Goal: Check status: Check status

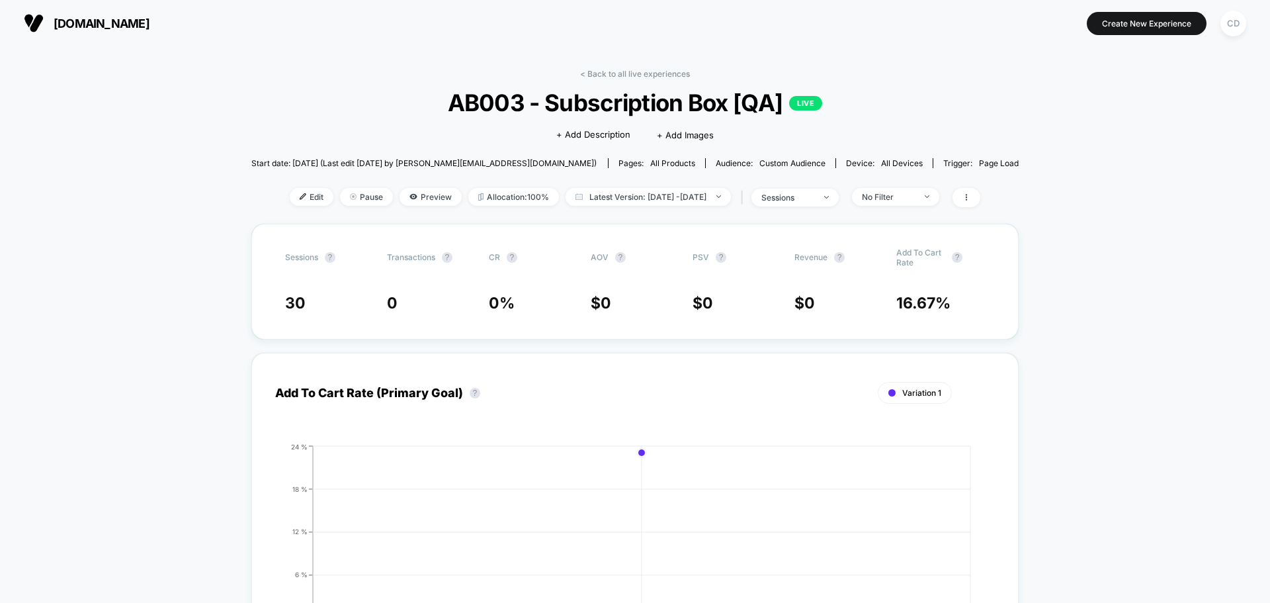
click at [679, 188] on span "Latest Version: [DATE] - [DATE]" at bounding box center [648, 197] width 165 height 18
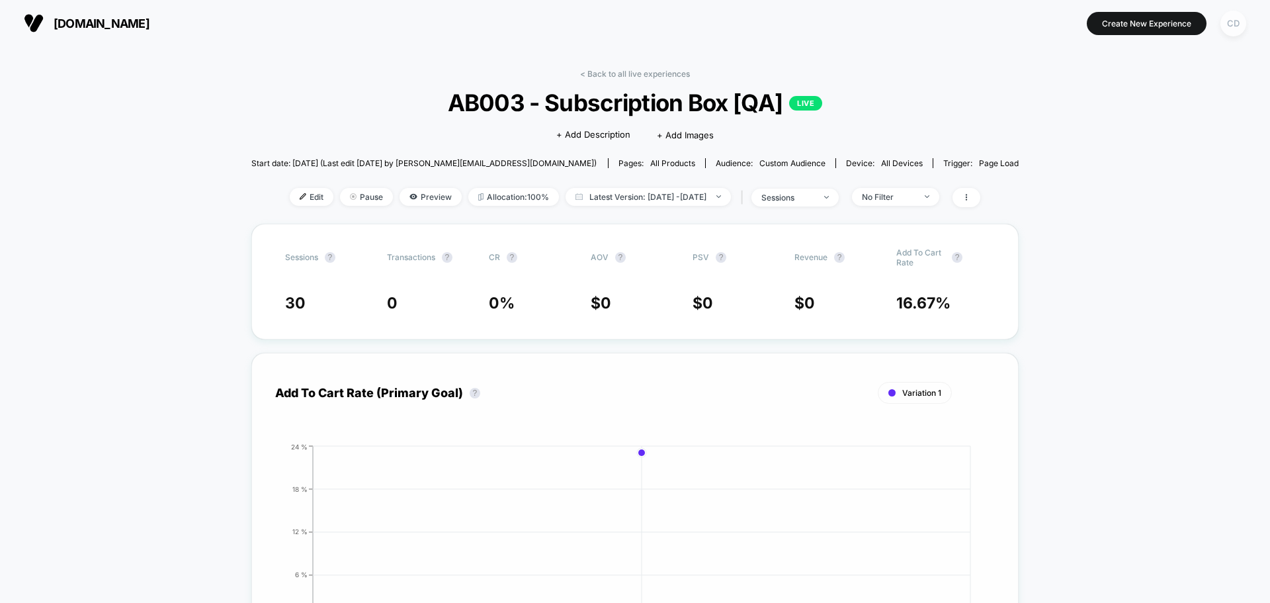
click at [1016, 17] on div "CD" at bounding box center [1234, 24] width 26 height 26
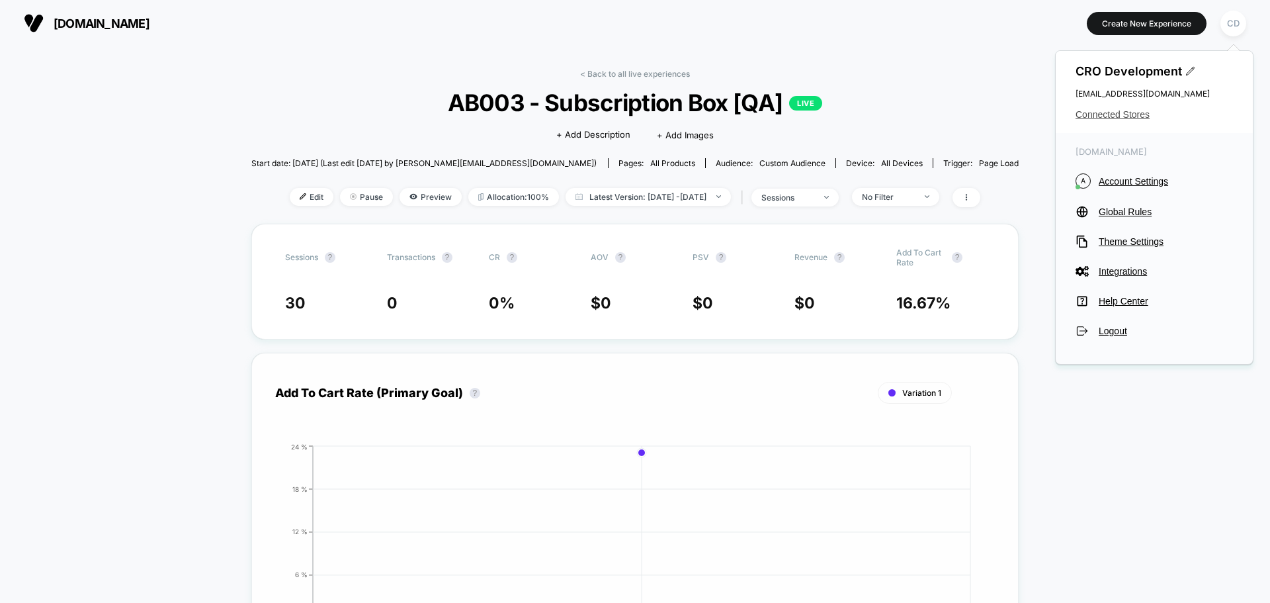
click at [1016, 115] on span "Connected Stores" at bounding box center [1154, 114] width 157 height 11
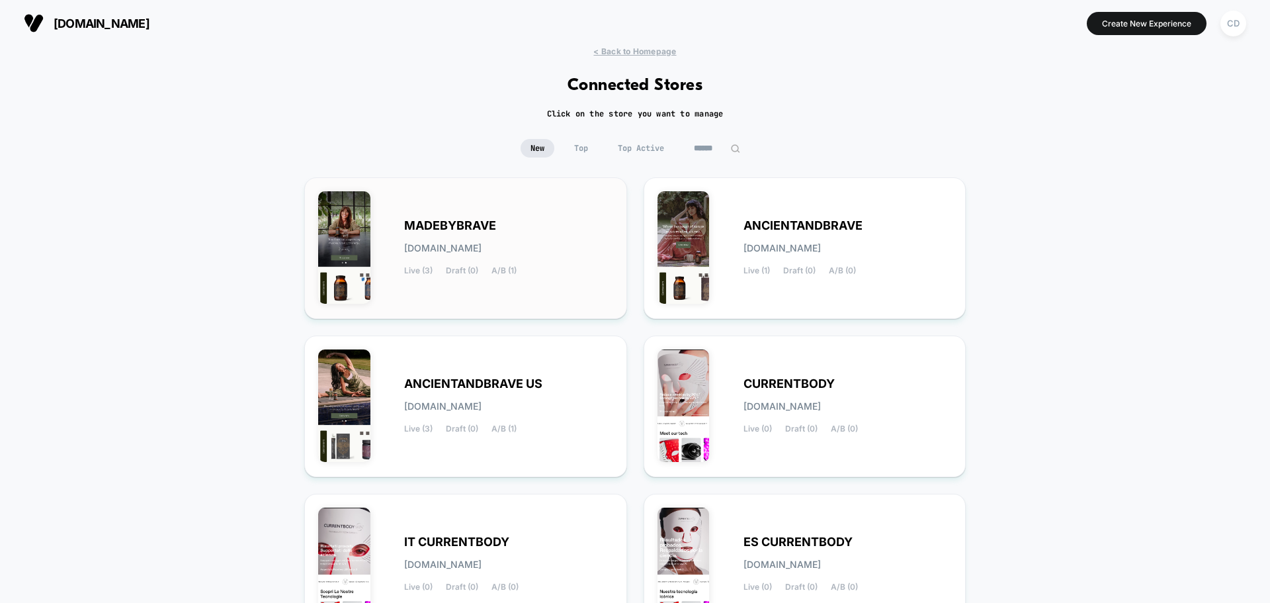
click at [453, 226] on span "MADEBYBRAVE" at bounding box center [450, 225] width 92 height 9
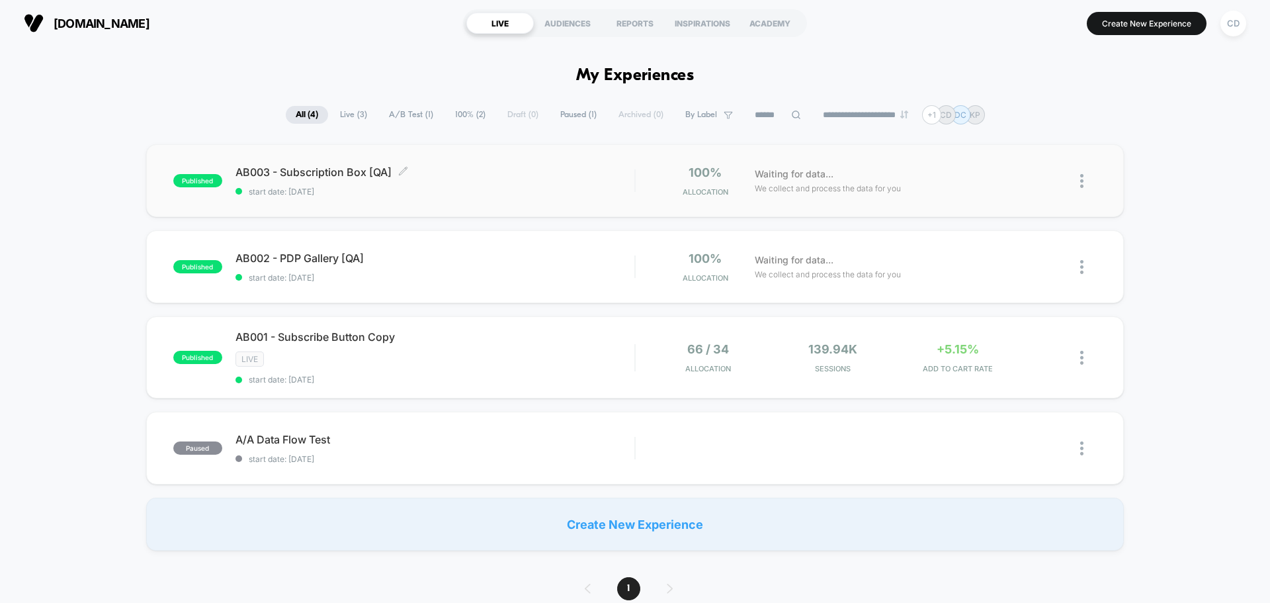
click at [302, 164] on div "published AB003 - Subscription Box [QA] Click to edit experience details Click …" at bounding box center [635, 180] width 978 height 73
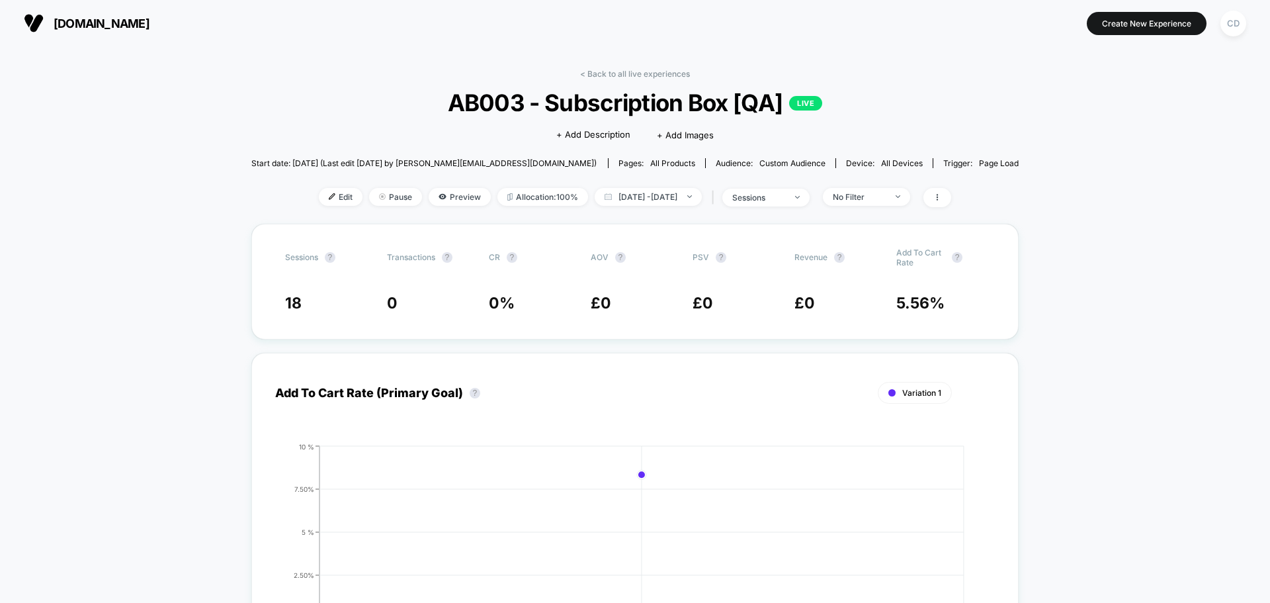
click at [1016, 24] on div "CD" at bounding box center [1234, 24] width 26 height 26
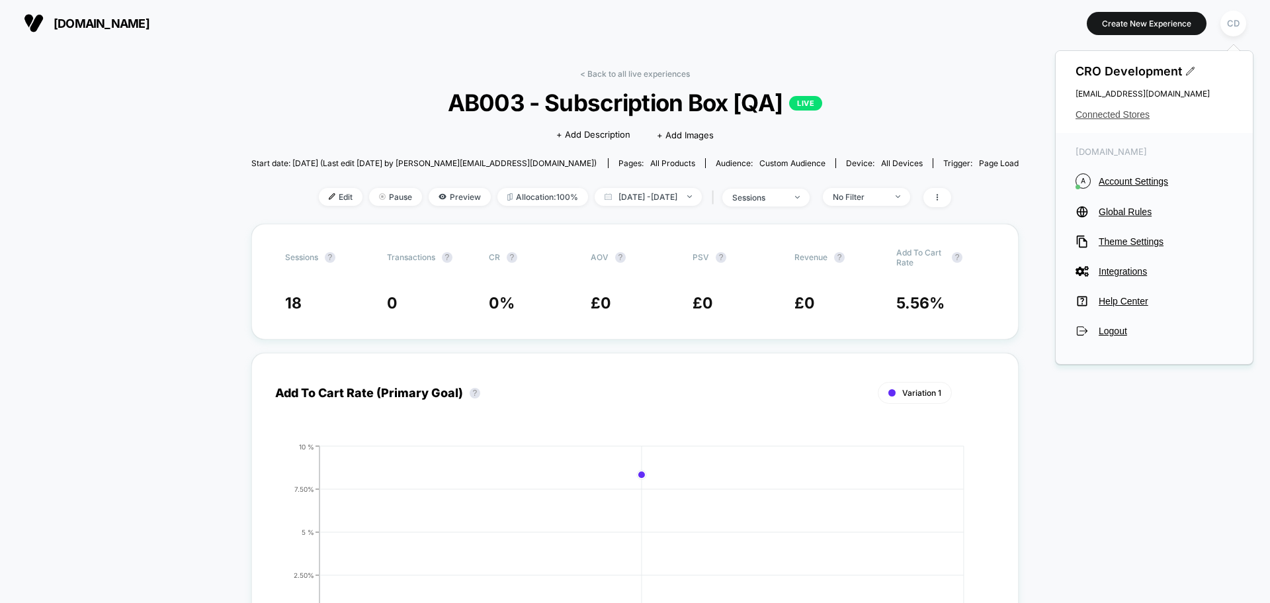
click at [1016, 116] on span "Connected Stores" at bounding box center [1154, 114] width 157 height 11
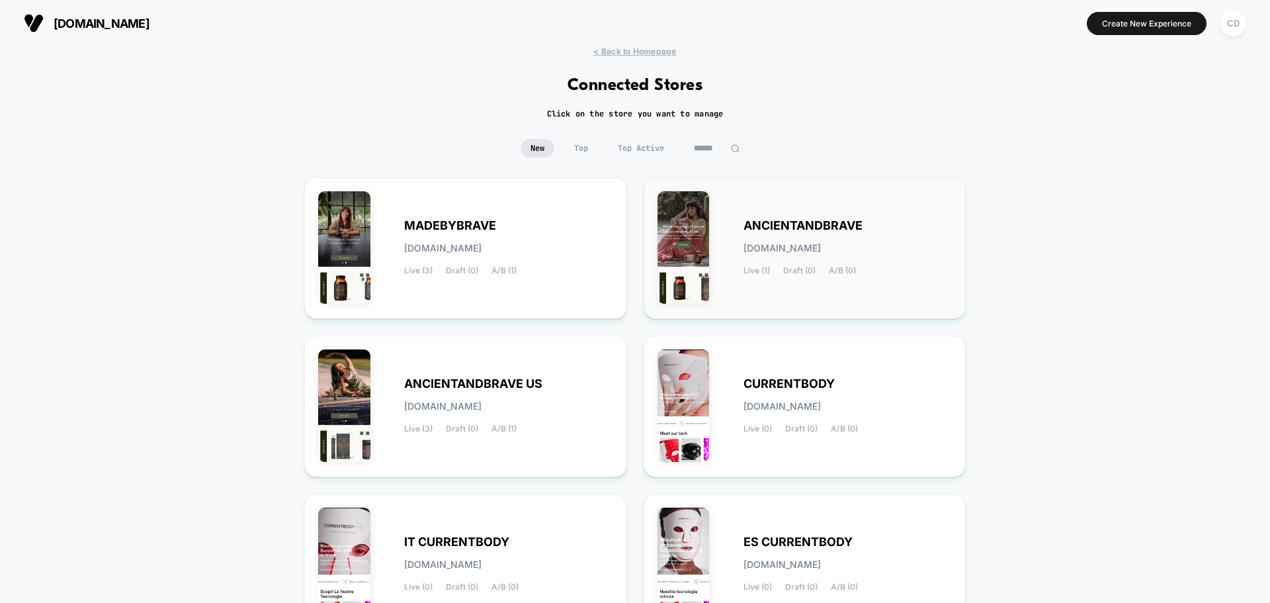
click at [809, 236] on div "ANCIENTANDBRAVE ancientandbrave.myshopify.com Live (1) Draft (0) A/B (0)" at bounding box center [848, 248] width 209 height 54
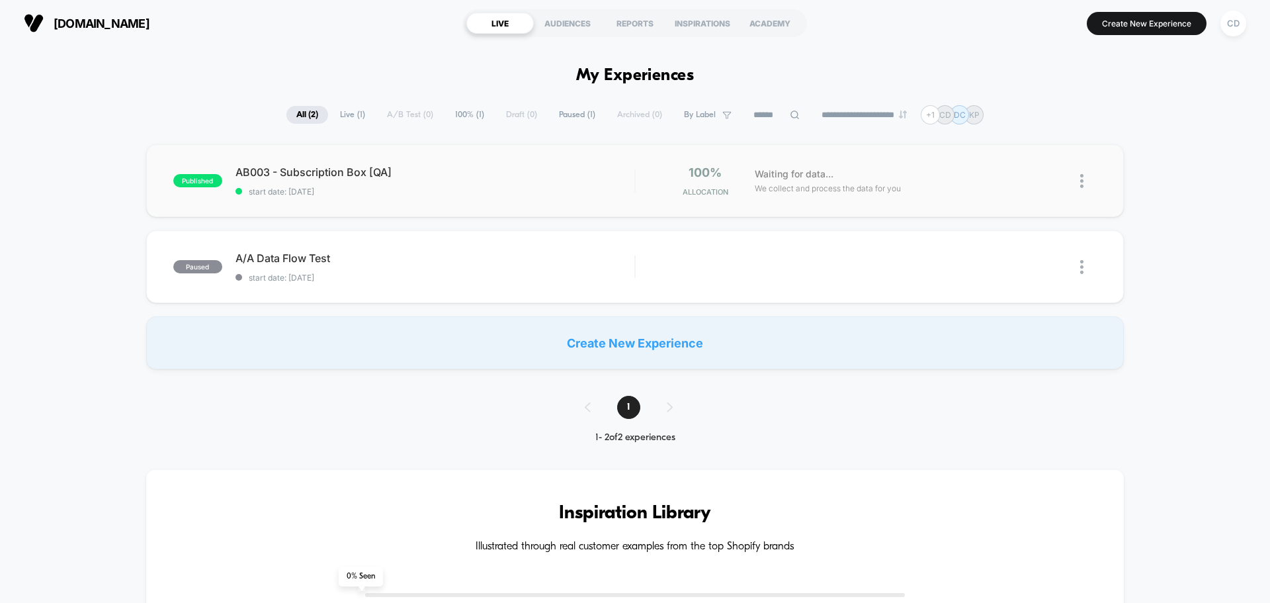
click at [314, 159] on div "published AB003 - Subscription Box [QA] start date: 25/09/2025 100% Allocation …" at bounding box center [635, 180] width 978 height 73
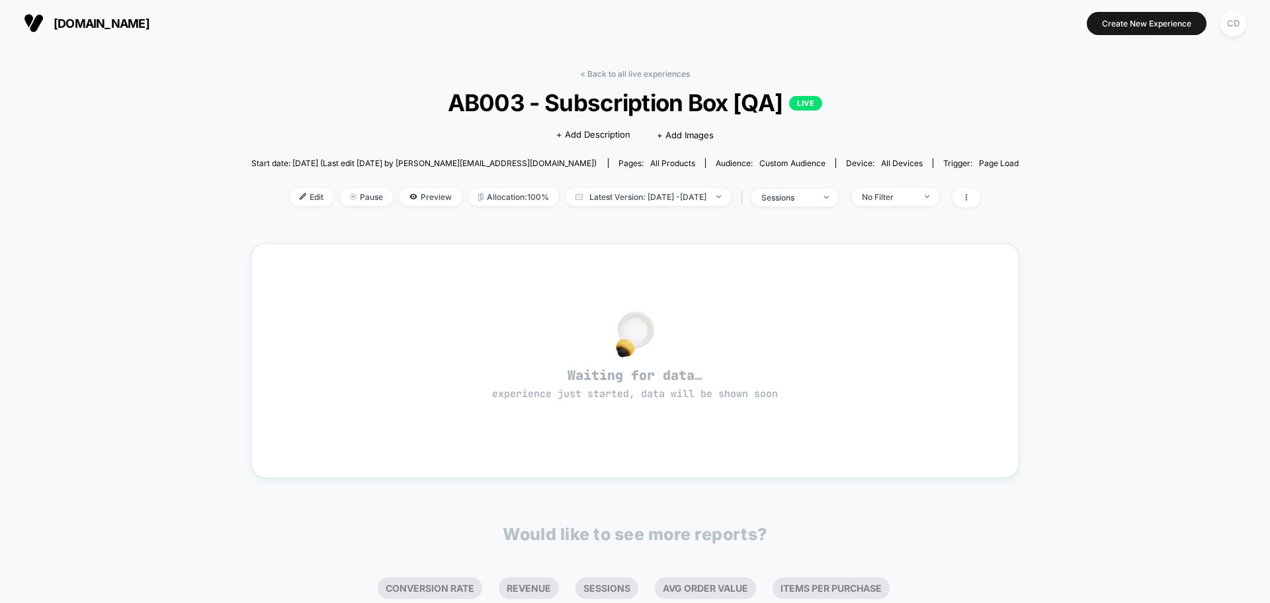
click at [189, 283] on div "< Back to all live experiences AB003 - Subscription Box [QA] LIVE Click to edit…" at bounding box center [635, 415] width 1270 height 739
click at [1016, 19] on div "CD" at bounding box center [1234, 24] width 26 height 26
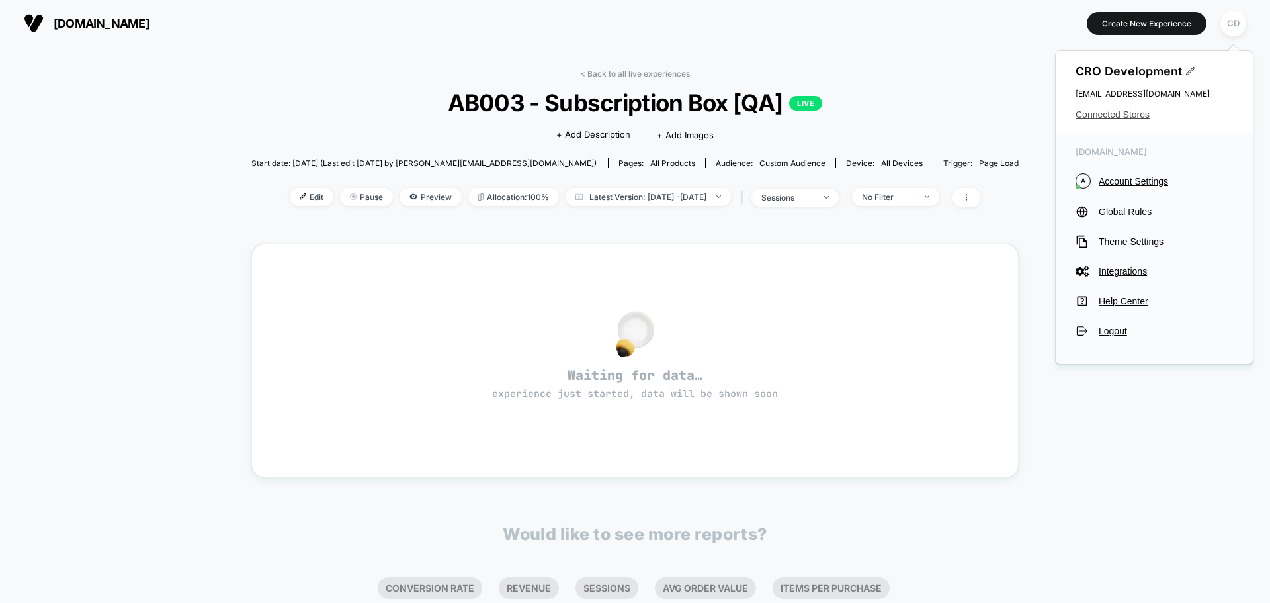
click at [1016, 115] on span "Connected Stores" at bounding box center [1154, 114] width 157 height 11
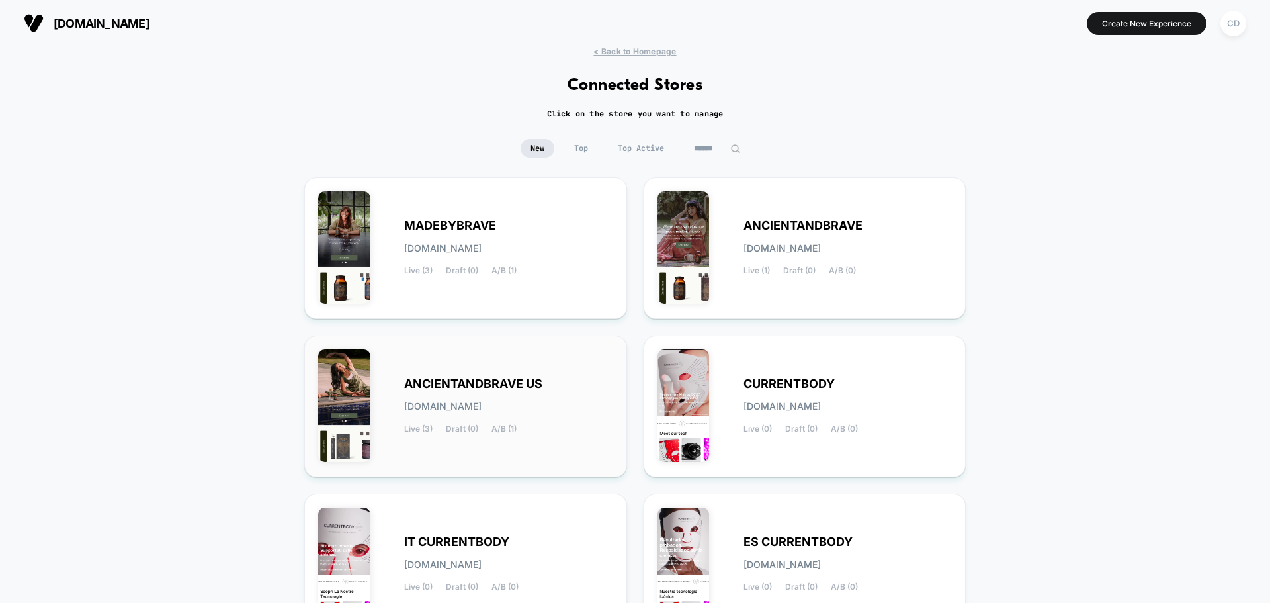
click at [523, 373] on div "ANCIENTANDBRAVE US ancientandbrave-us.myshopify.com Live (3) Draft (0) A/B (1)" at bounding box center [465, 406] width 295 height 114
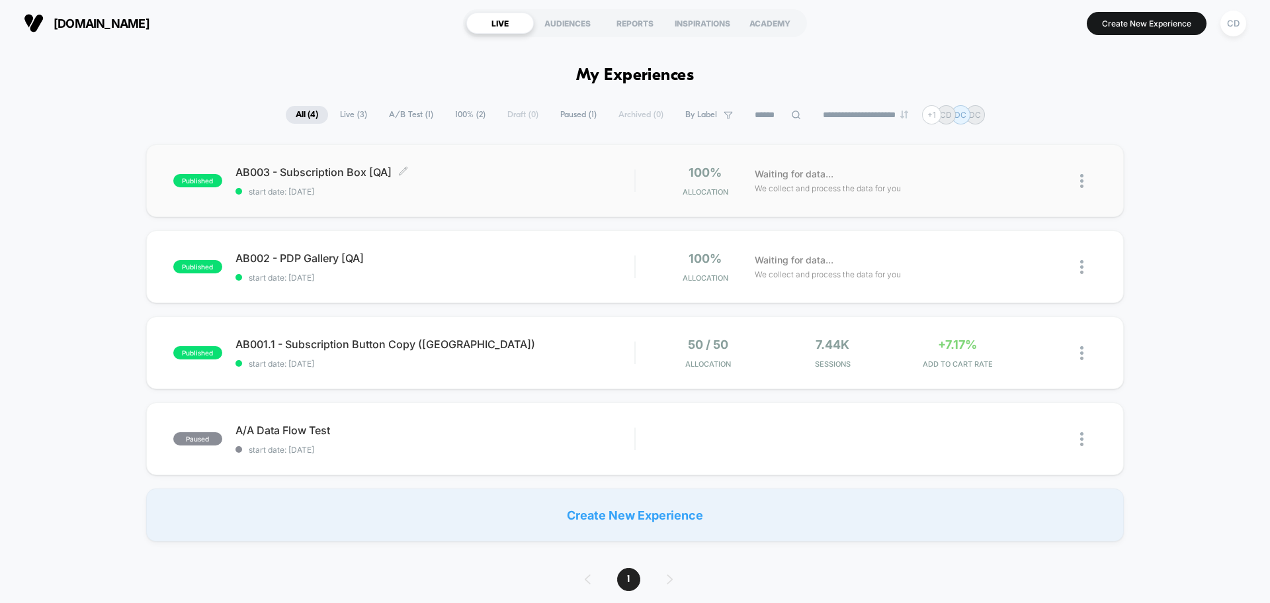
click at [302, 171] on span "AB003 - Subscription Box [QA] Click to edit experience details" at bounding box center [435, 171] width 399 height 13
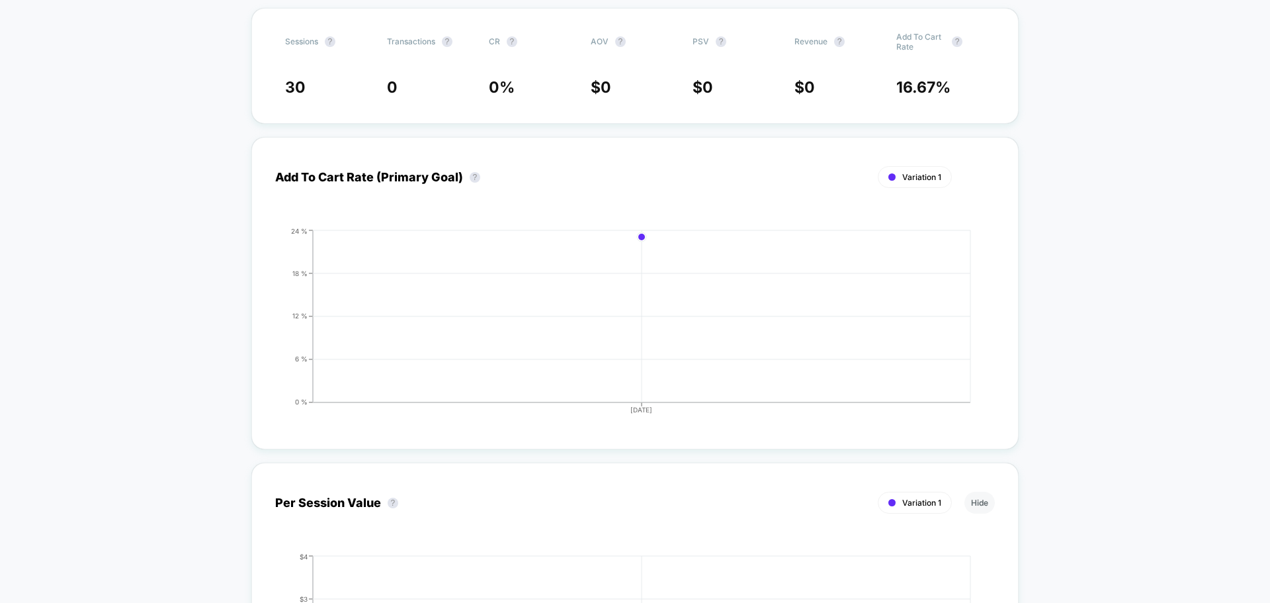
scroll to position [66, 0]
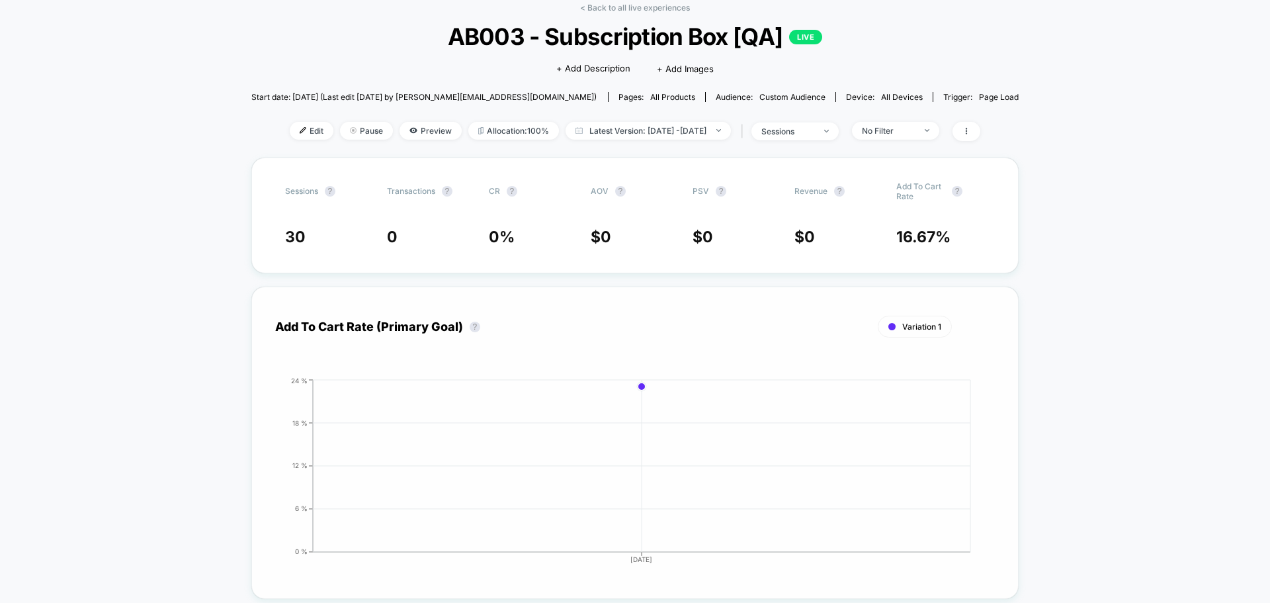
click at [664, 302] on div "Add To Cart Rate (Primary Goal) ? Variation 1 Hide 2025-09-24 0 % 6 % 12 % 18 %…" at bounding box center [635, 442] width 768 height 312
click at [650, 308] on div "Add To Cart Rate (Primary Goal) ? Variation 1 Hide 2025-09-24 0 % 6 % 12 % 18 %…" at bounding box center [635, 442] width 768 height 312
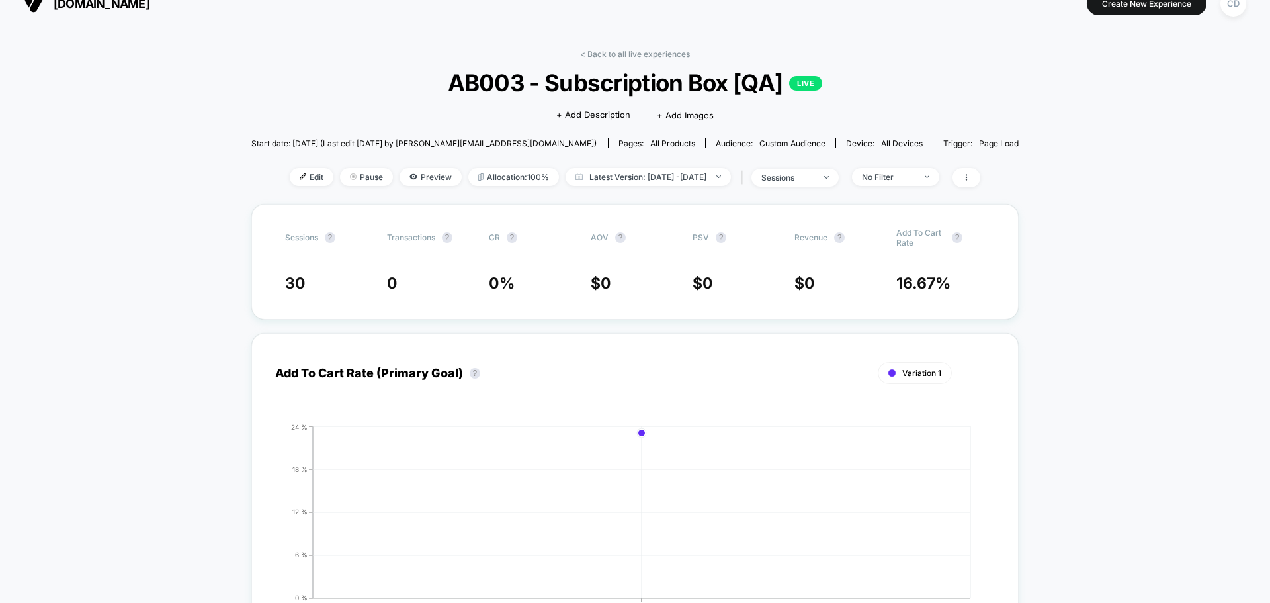
scroll to position [0, 0]
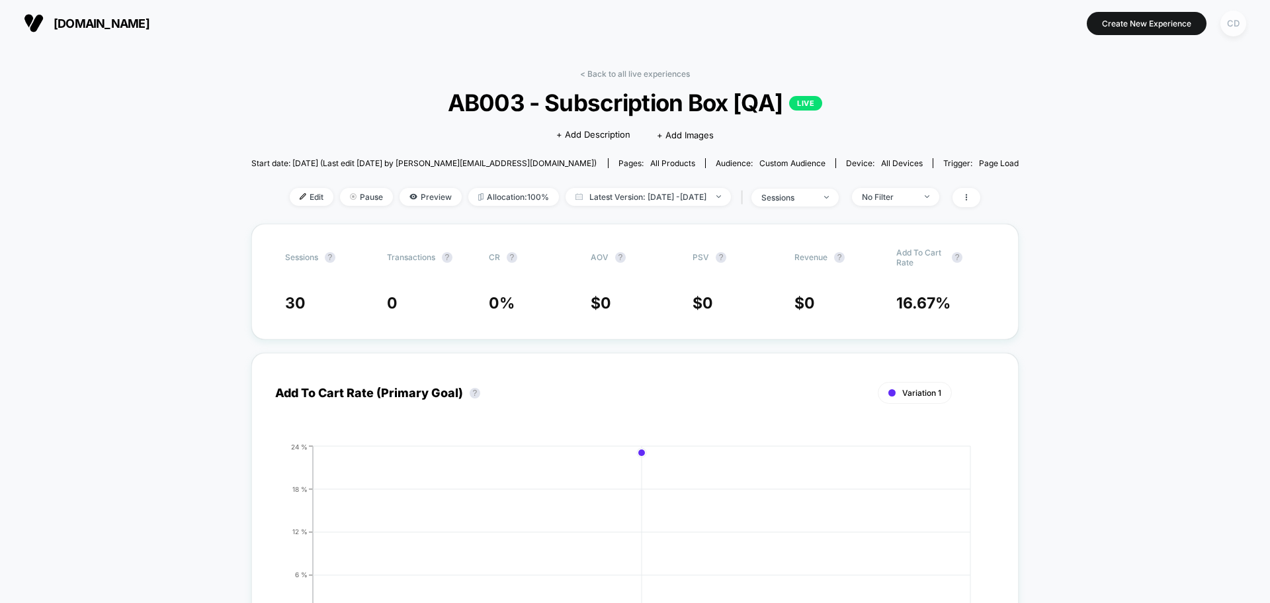
click at [1016, 30] on div "CD" at bounding box center [1234, 24] width 26 height 26
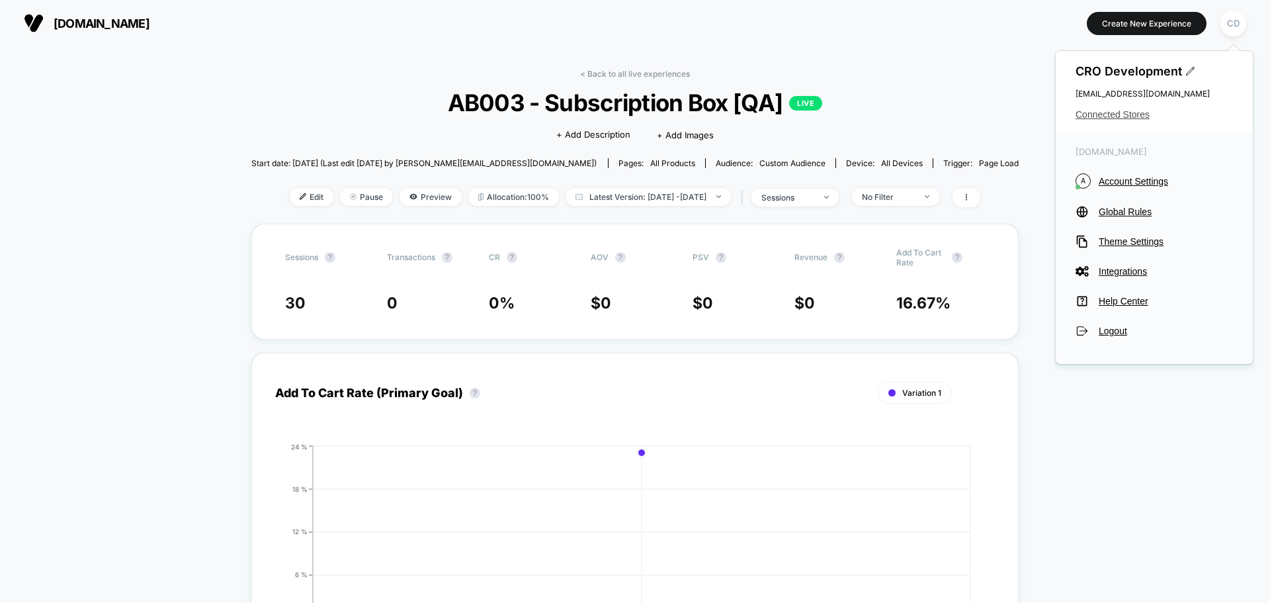
click at [1016, 114] on span "Connected Stores" at bounding box center [1154, 114] width 157 height 11
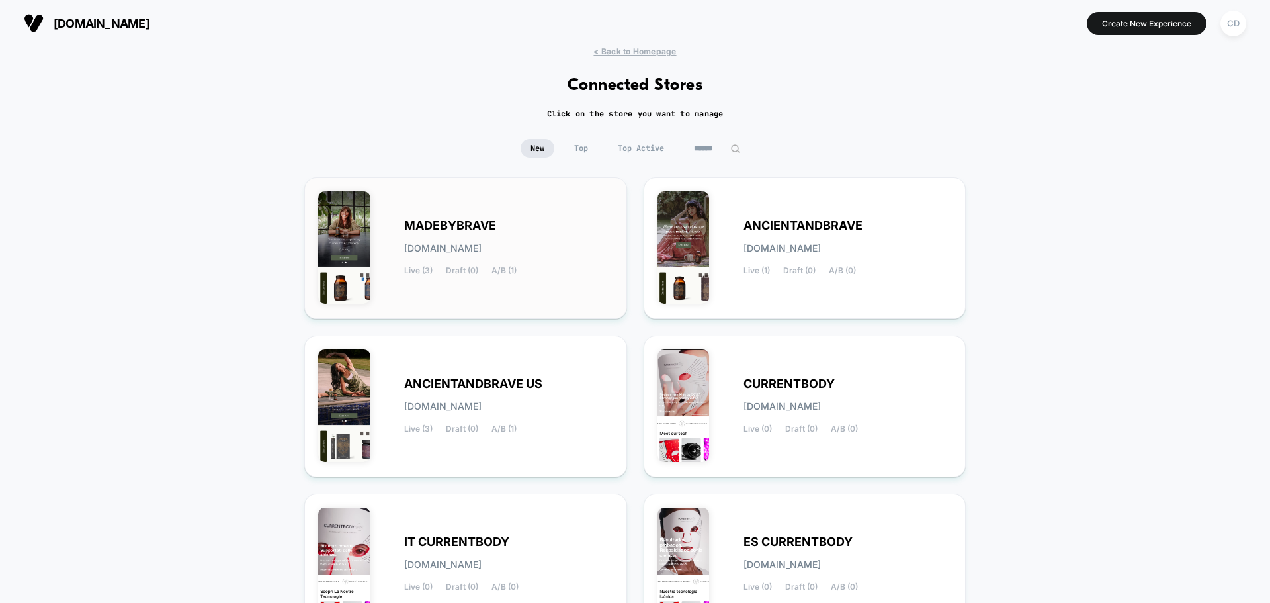
click at [478, 228] on span "MADEBYBRAVE" at bounding box center [450, 225] width 92 height 9
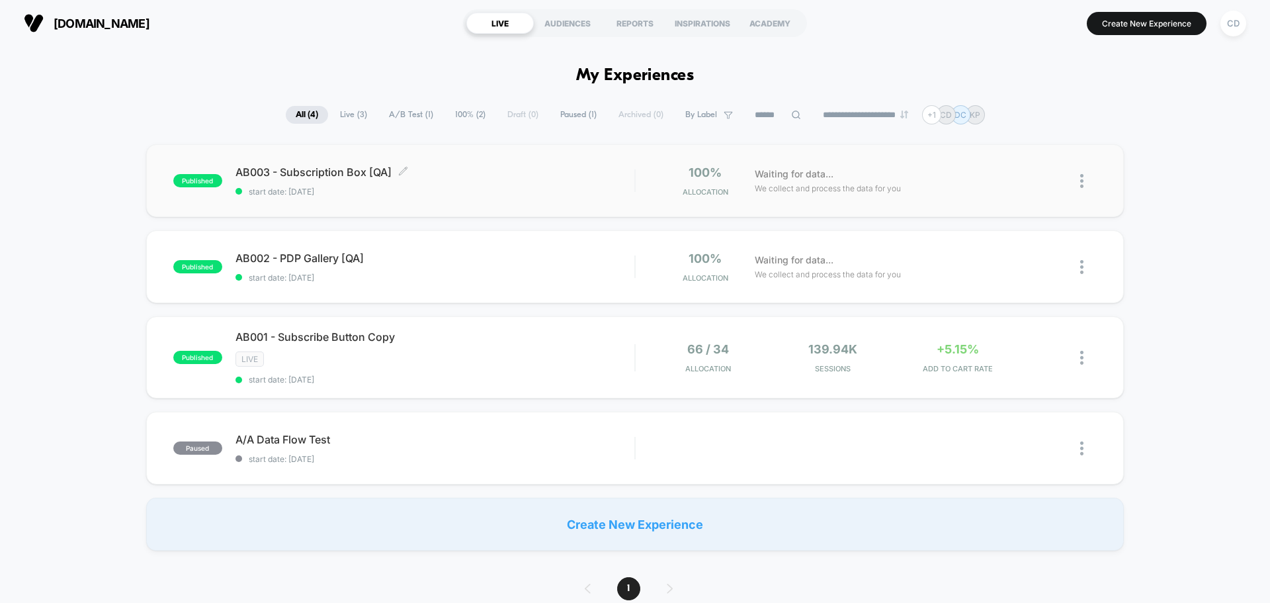
click at [334, 171] on span "AB003 - Subscription Box [QA] Click to edit experience details" at bounding box center [435, 171] width 399 height 13
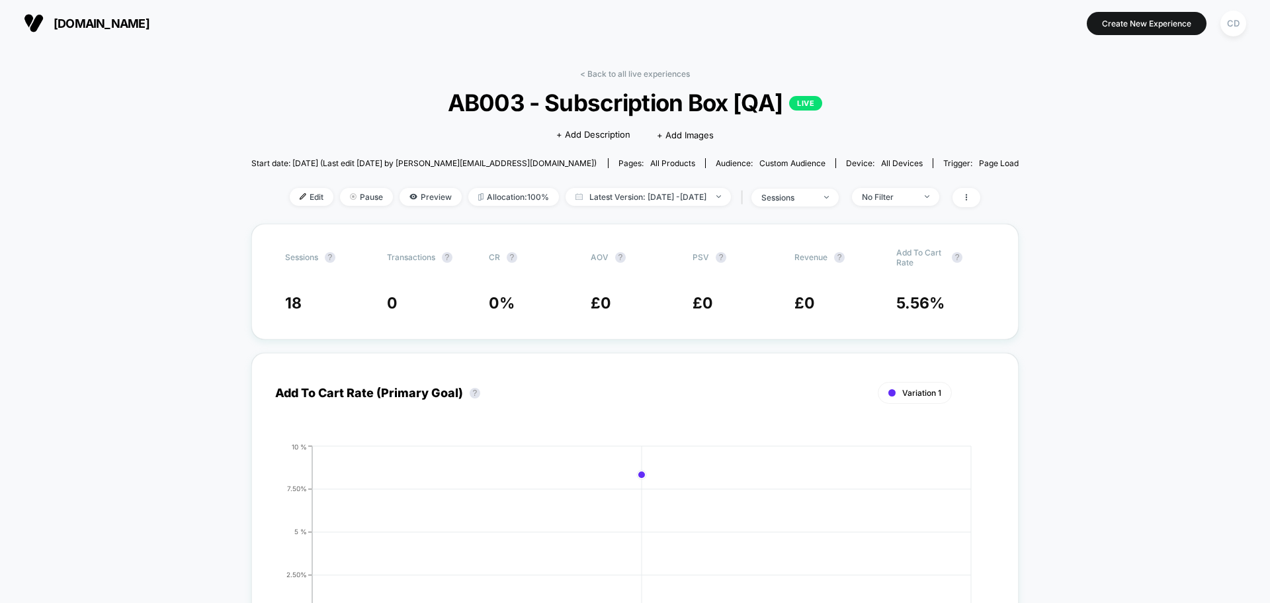
click at [1016, 24] on div "CD" at bounding box center [1234, 24] width 26 height 26
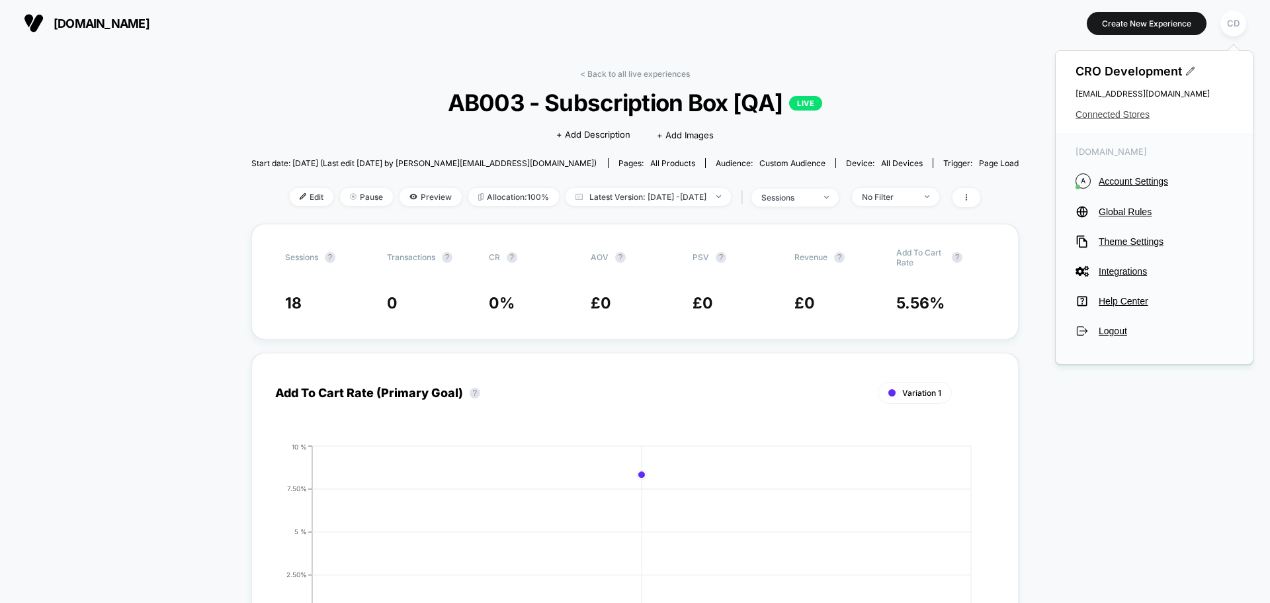
click at [1016, 112] on span "Connected Stores" at bounding box center [1154, 114] width 157 height 11
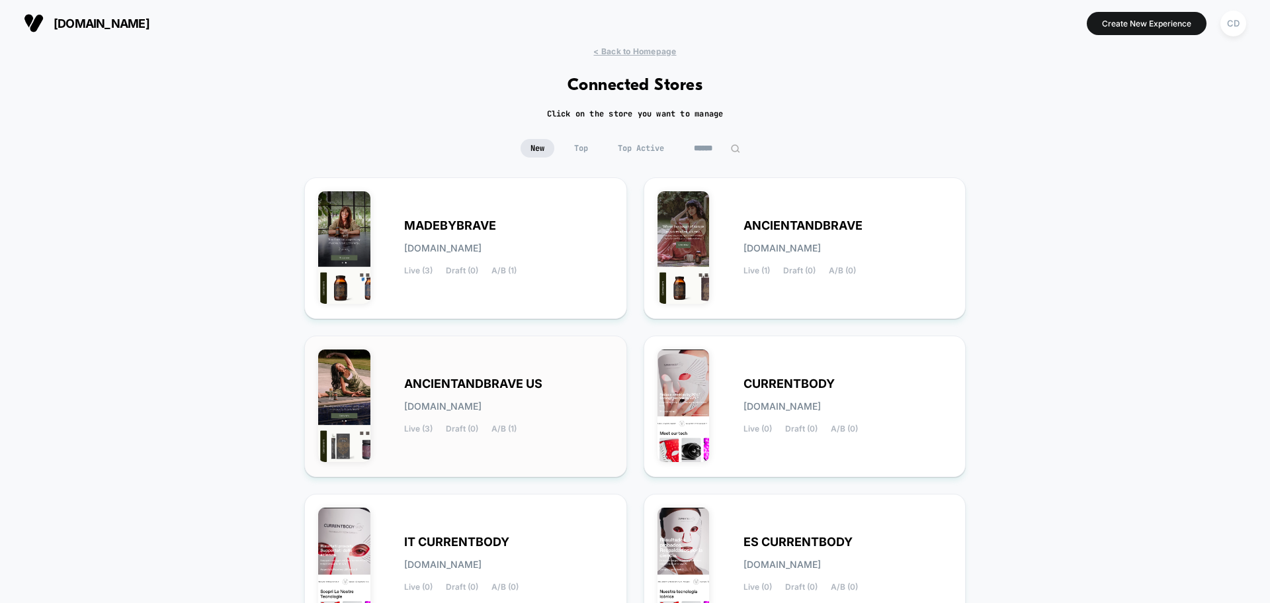
click at [521, 374] on div "ANCIENTANDBRAVE US ancientandbrave-us.myshopify.com Live (3) Draft (0) A/B (1)" at bounding box center [465, 406] width 295 height 114
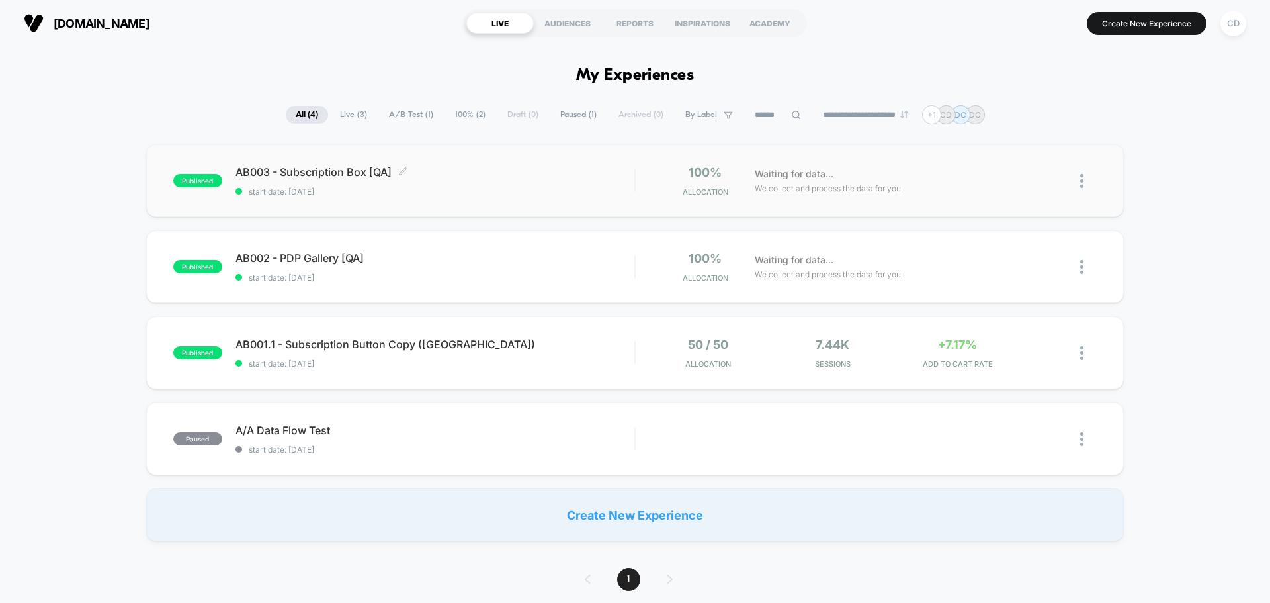
click at [327, 175] on span "AB003 - Subscription Box [QA] Click to edit experience details" at bounding box center [435, 171] width 399 height 13
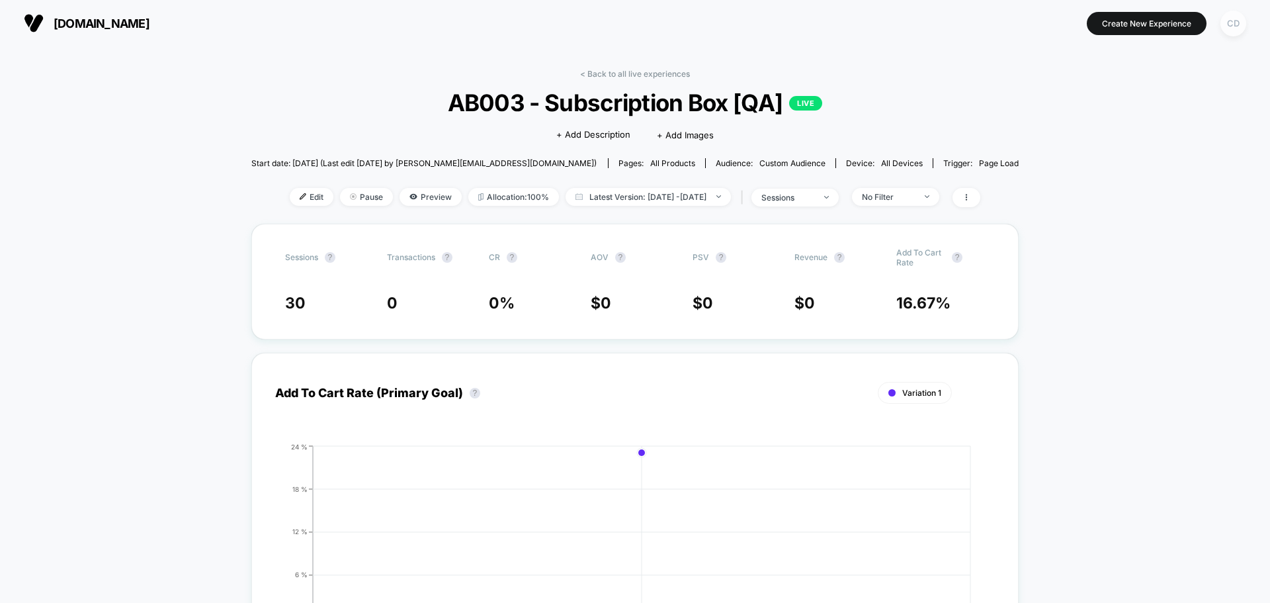
click at [1016, 27] on div "CD" at bounding box center [1234, 24] width 26 height 26
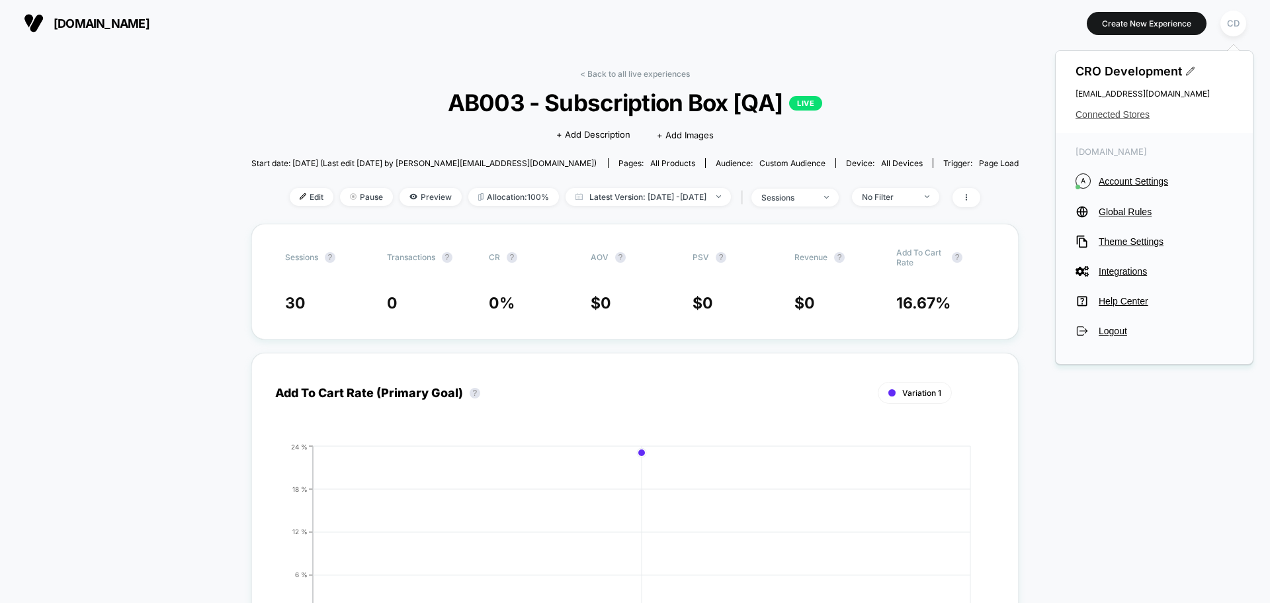
click at [1016, 116] on span "Connected Stores" at bounding box center [1154, 114] width 157 height 11
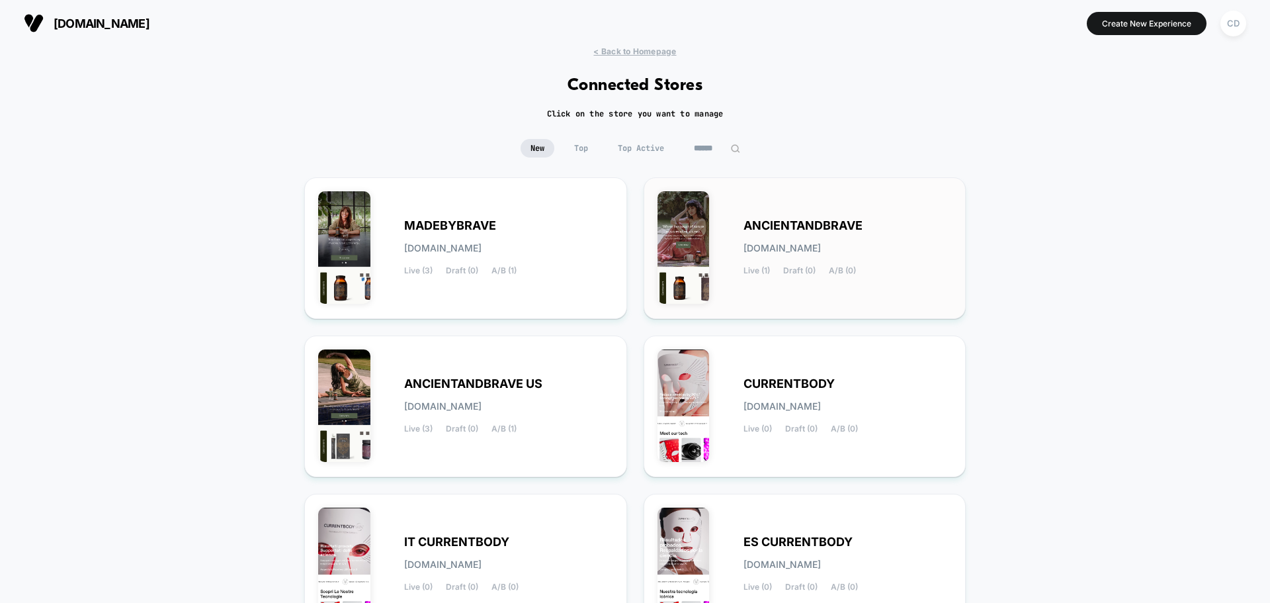
click at [783, 229] on span "ANCIENTANDBRAVE" at bounding box center [803, 225] width 119 height 9
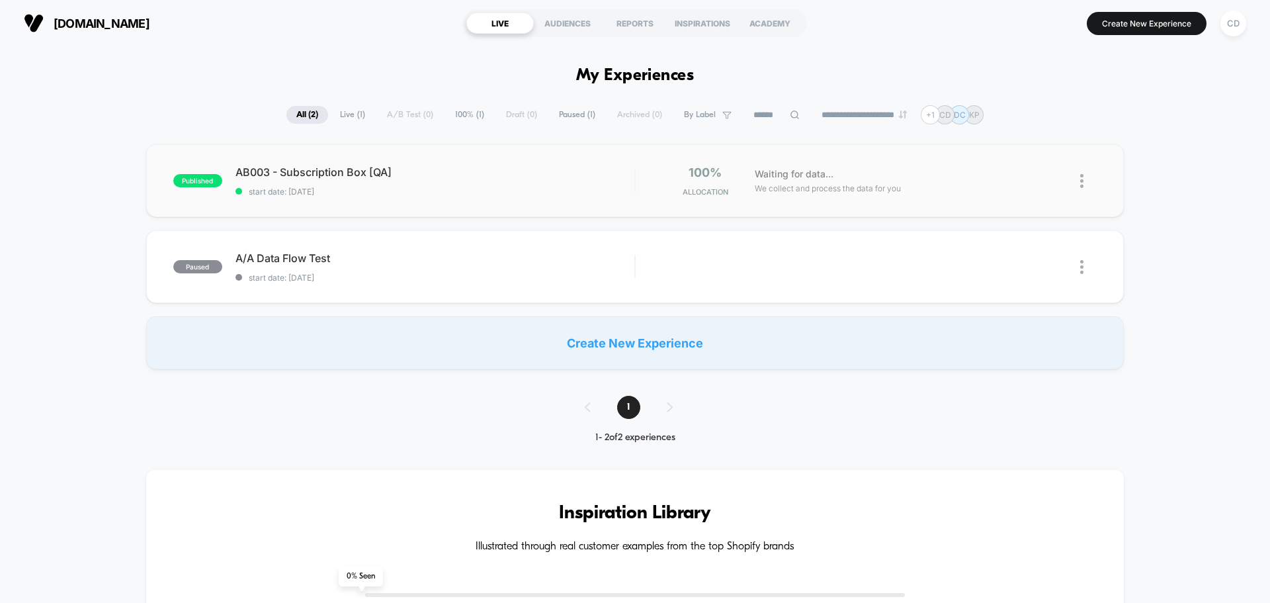
click at [351, 164] on div "published AB003 - Subscription Box [QA] start date: 25/09/2025 100% Allocation …" at bounding box center [635, 180] width 978 height 73
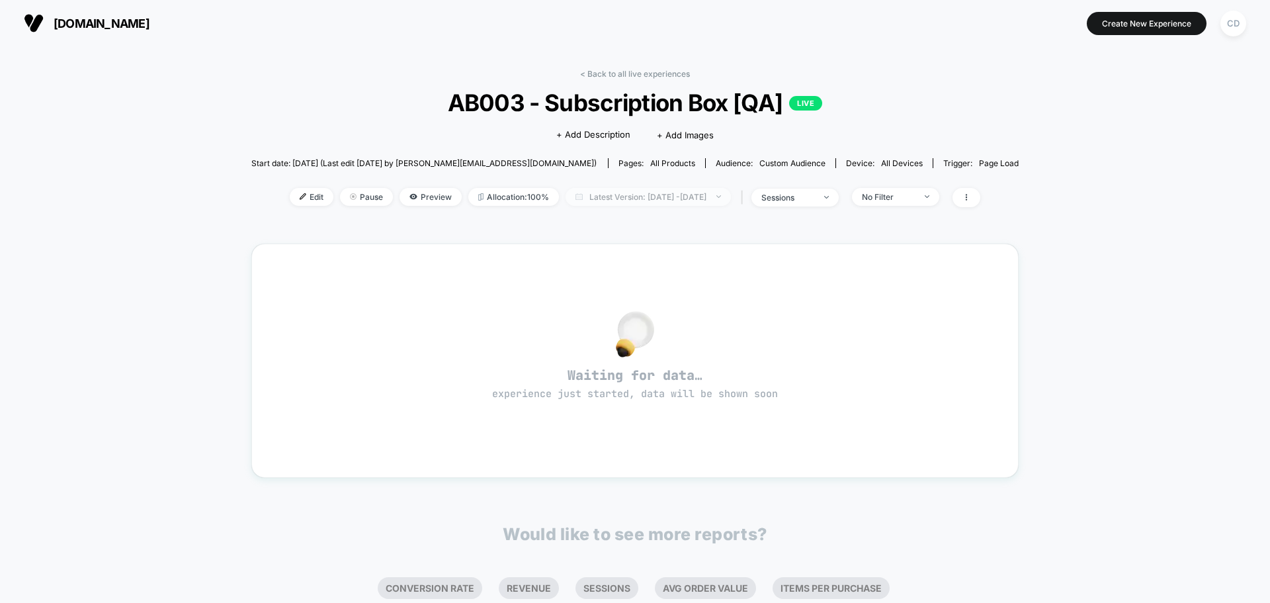
click at [634, 201] on span "Latest Version: Sep 25, 2025 - Sep 26, 2025" at bounding box center [648, 197] width 165 height 18
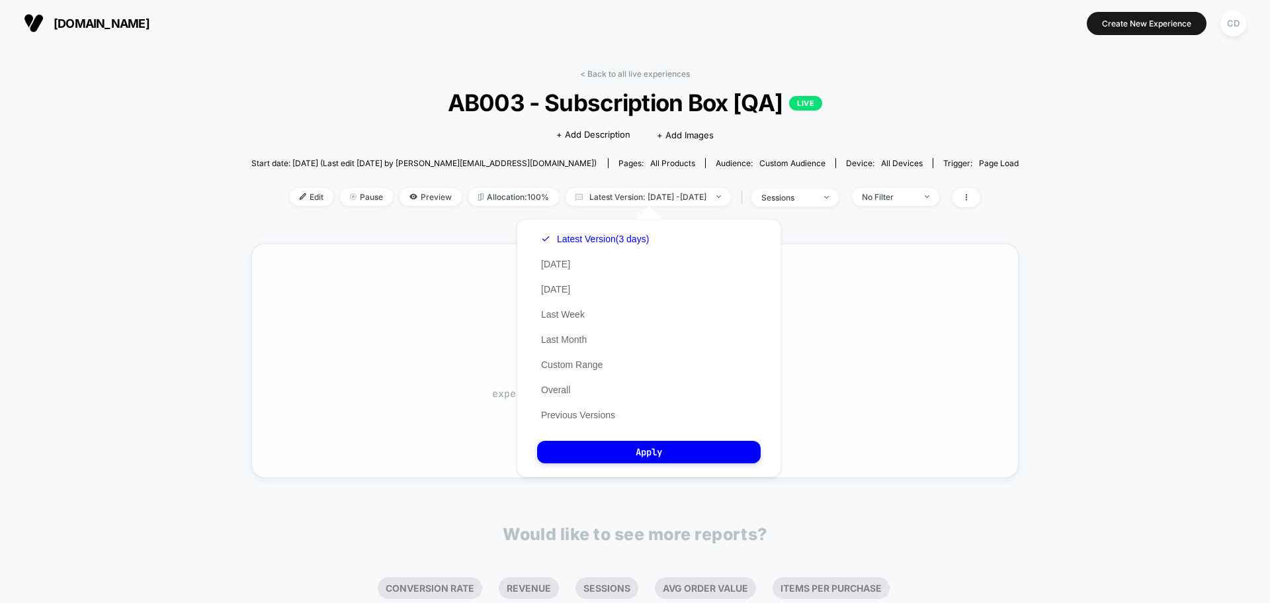
click at [263, 372] on div "Waiting for data… experience just started, data will be shown soon" at bounding box center [635, 360] width 768 height 234
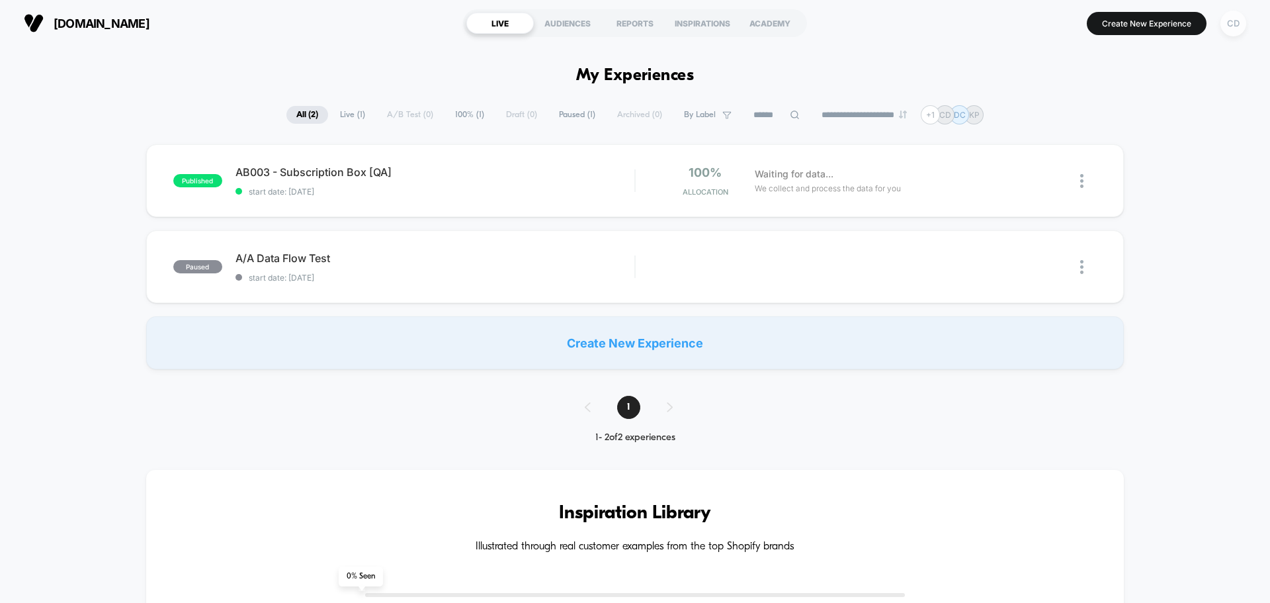
click at [1016, 26] on div "CD" at bounding box center [1234, 24] width 26 height 26
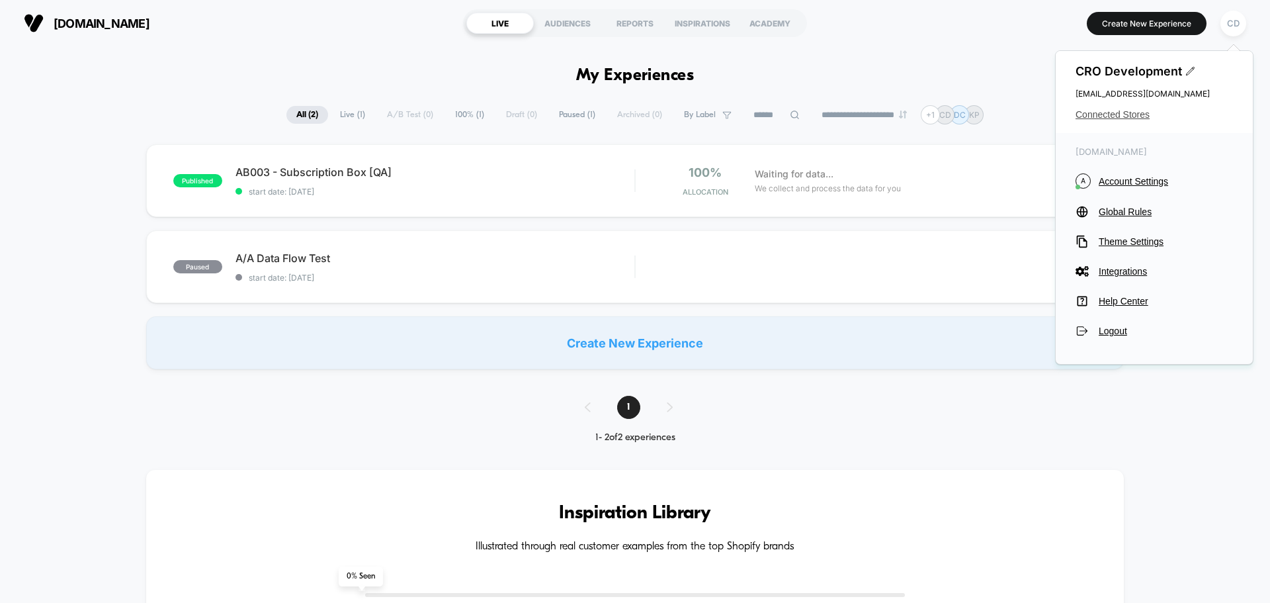
click at [1016, 115] on span "Connected Stores" at bounding box center [1154, 114] width 157 height 11
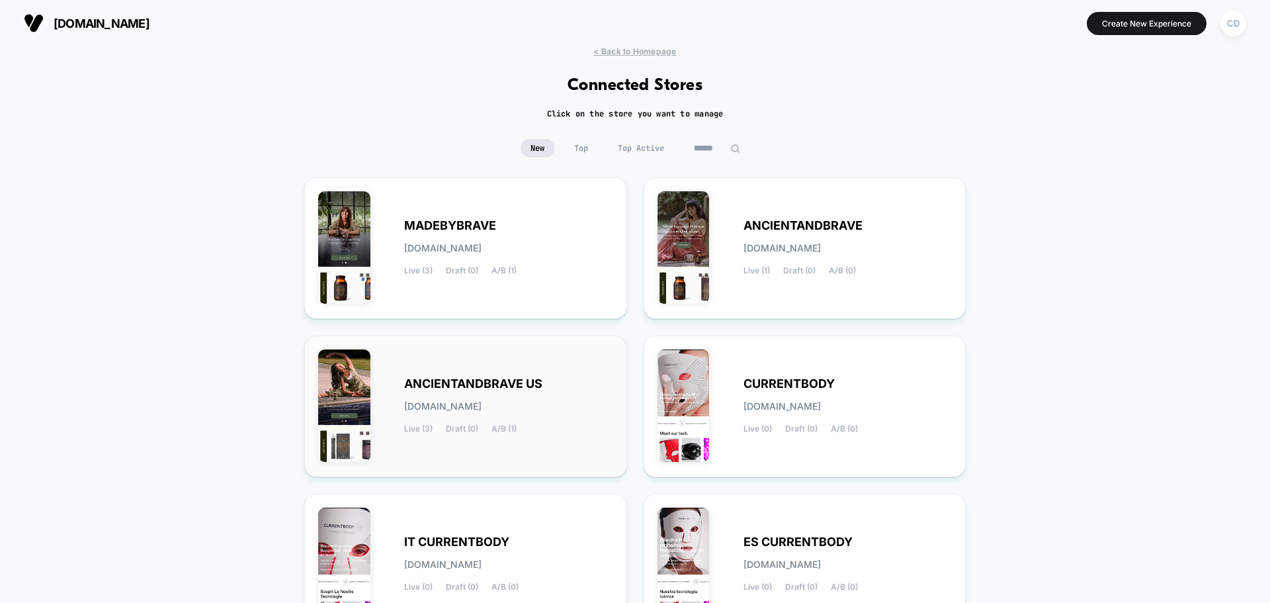
click at [470, 374] on div "ANCIENTANDBRAVE US ancientandbrave-us.myshopify.com Live (3) Draft (0) A/B (1)" at bounding box center [465, 406] width 295 height 114
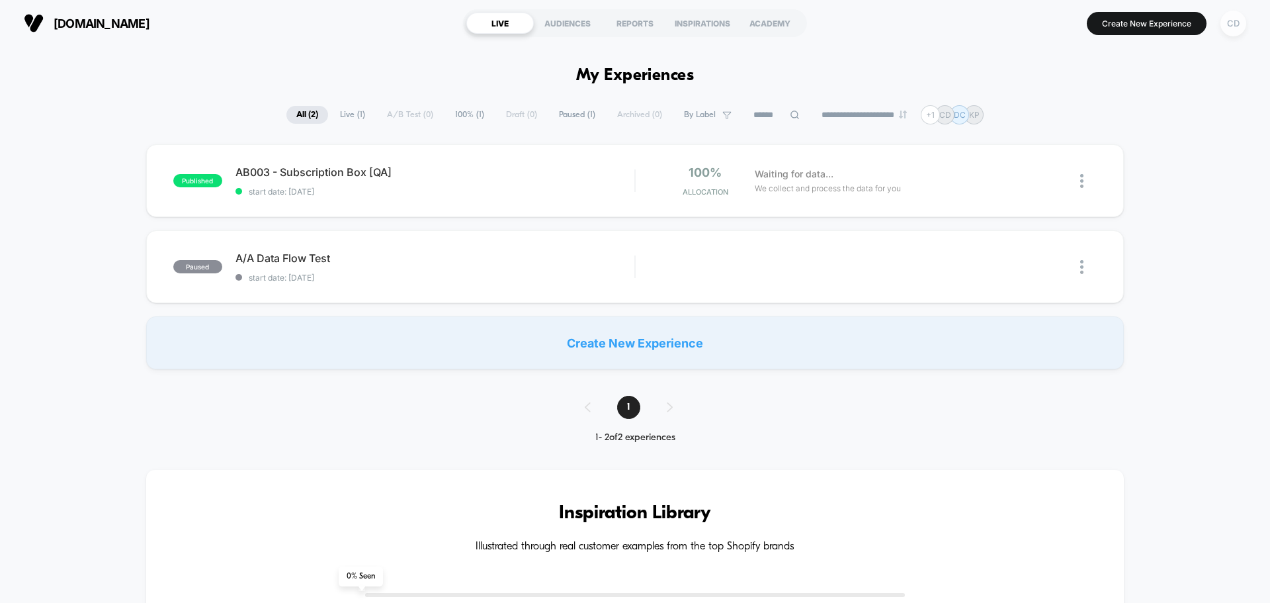
click at [1016, 33] on div "CD" at bounding box center [1234, 24] width 26 height 26
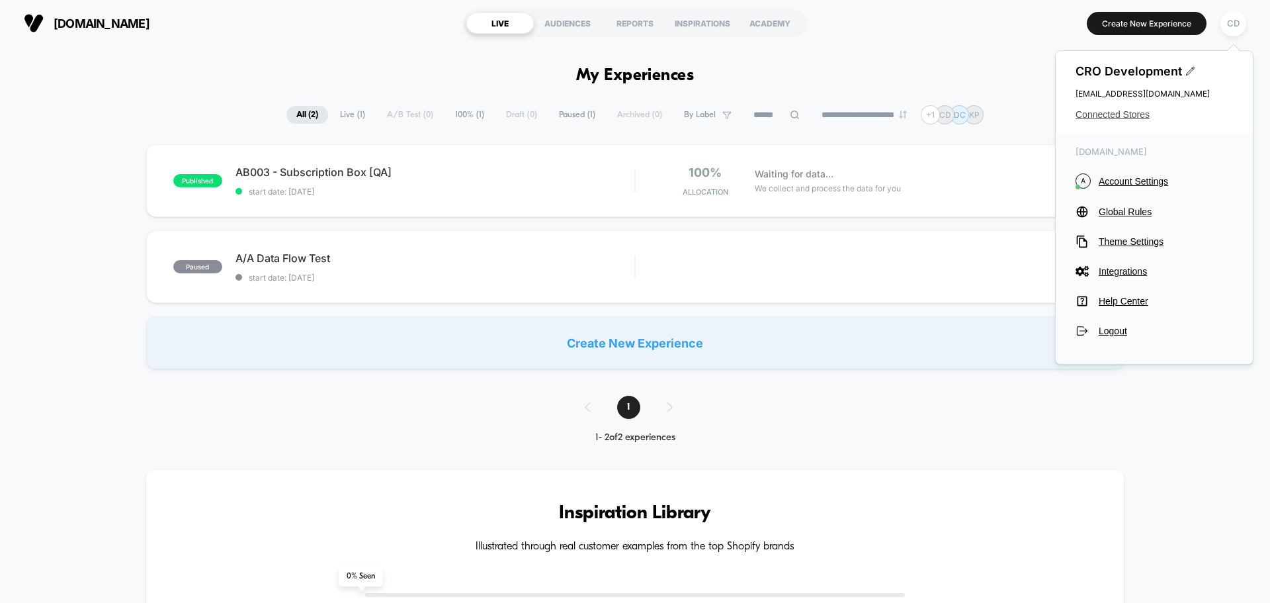
click at [1016, 118] on span "Connected Stores" at bounding box center [1154, 114] width 157 height 11
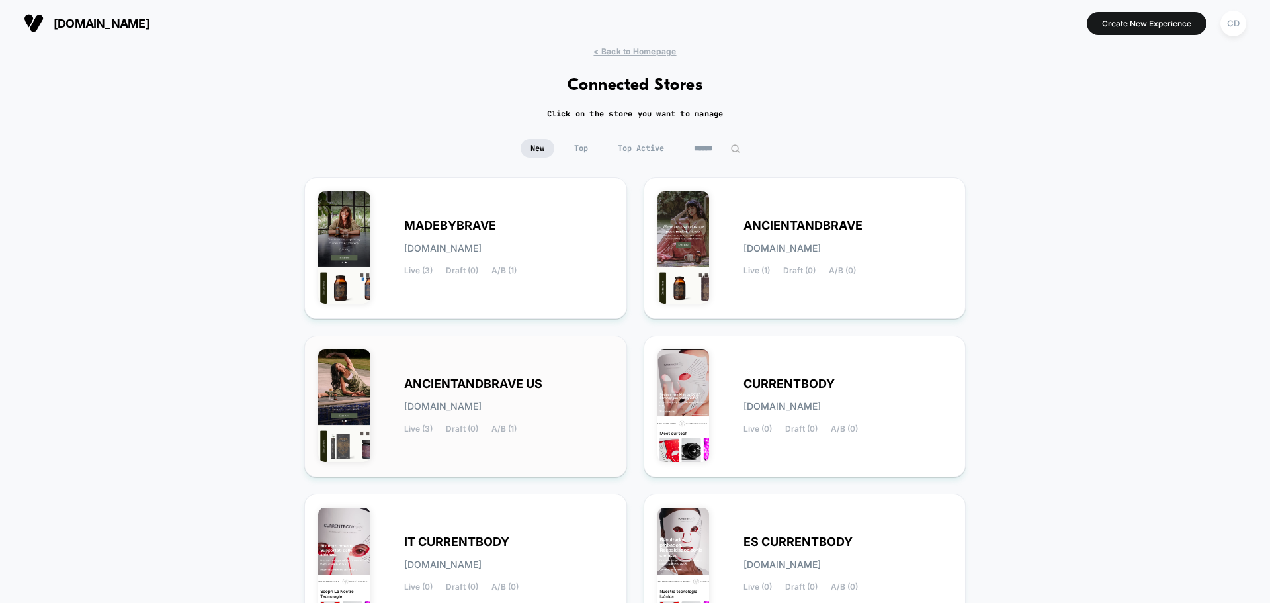
click at [495, 384] on span "ANCIENTANDBRAVE US" at bounding box center [473, 383] width 138 height 9
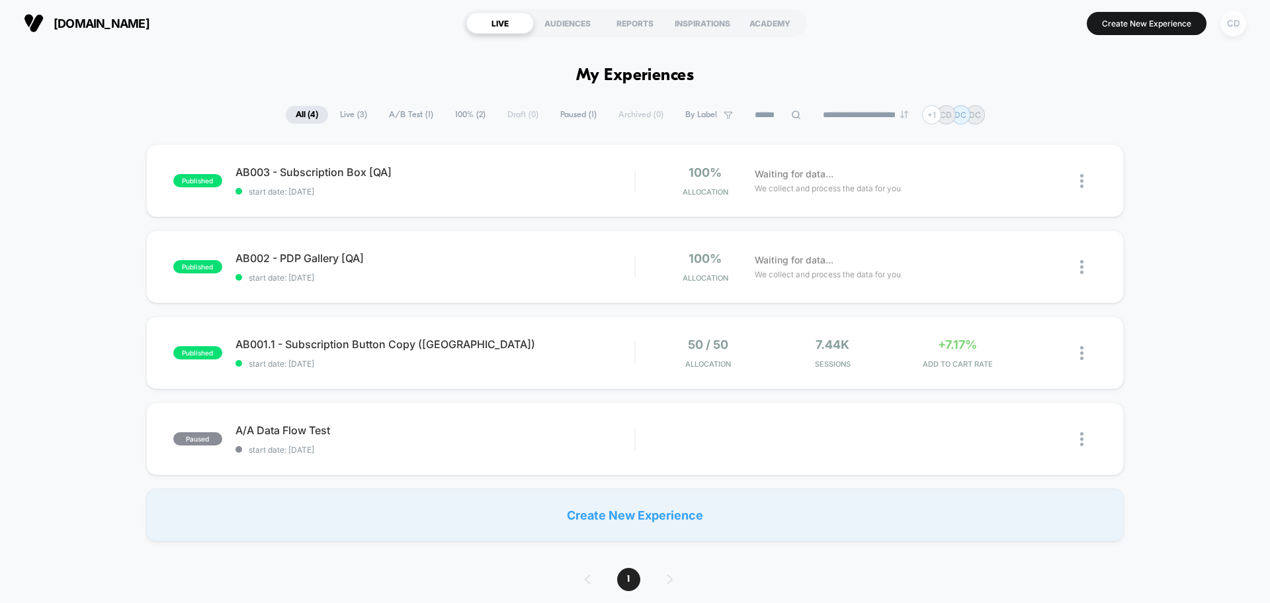
click at [1016, 17] on div "CD" at bounding box center [1234, 24] width 26 height 26
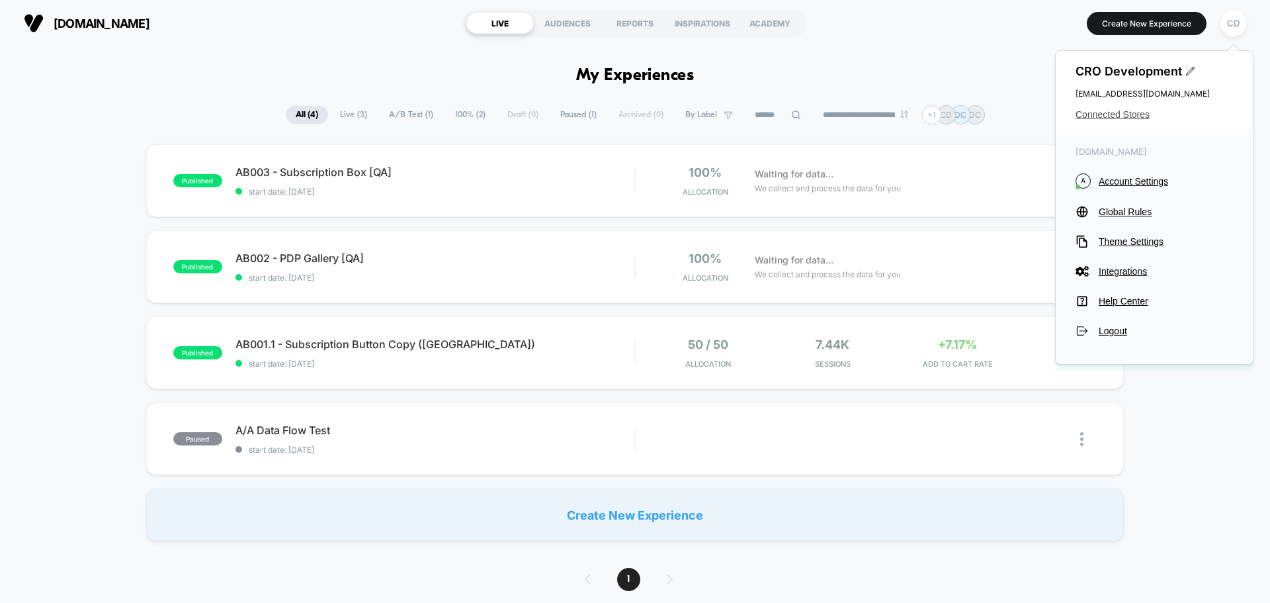
click at [1016, 117] on span "Connected Stores" at bounding box center [1154, 114] width 157 height 11
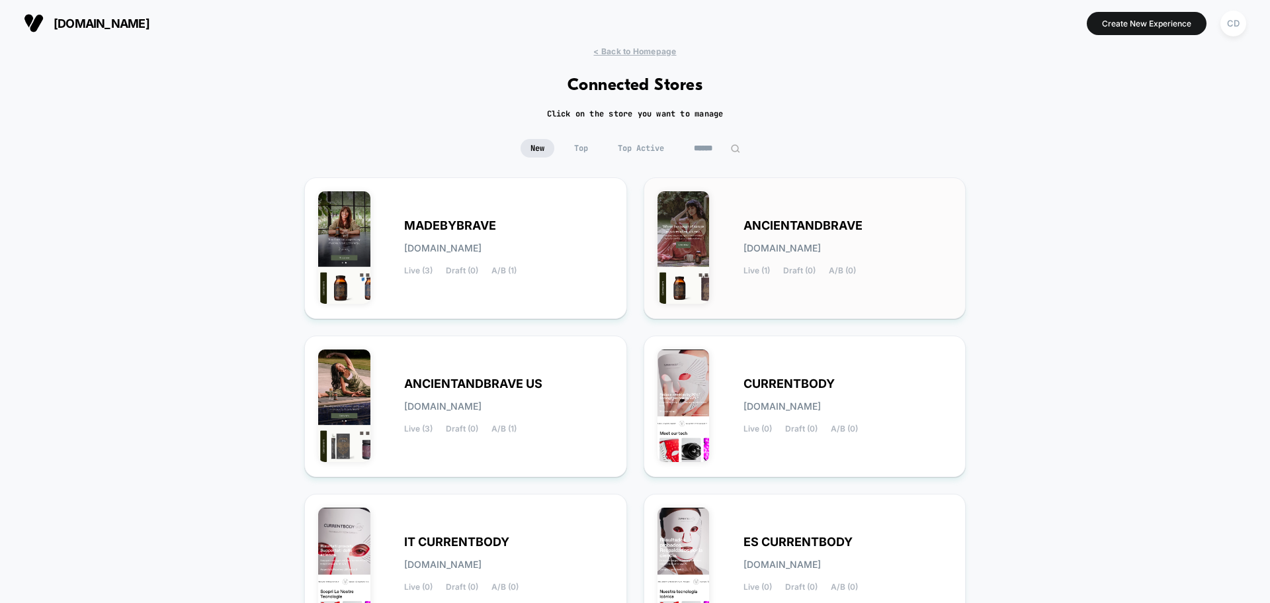
click at [847, 230] on span "ANCIENTANDBRAVE" at bounding box center [803, 225] width 119 height 9
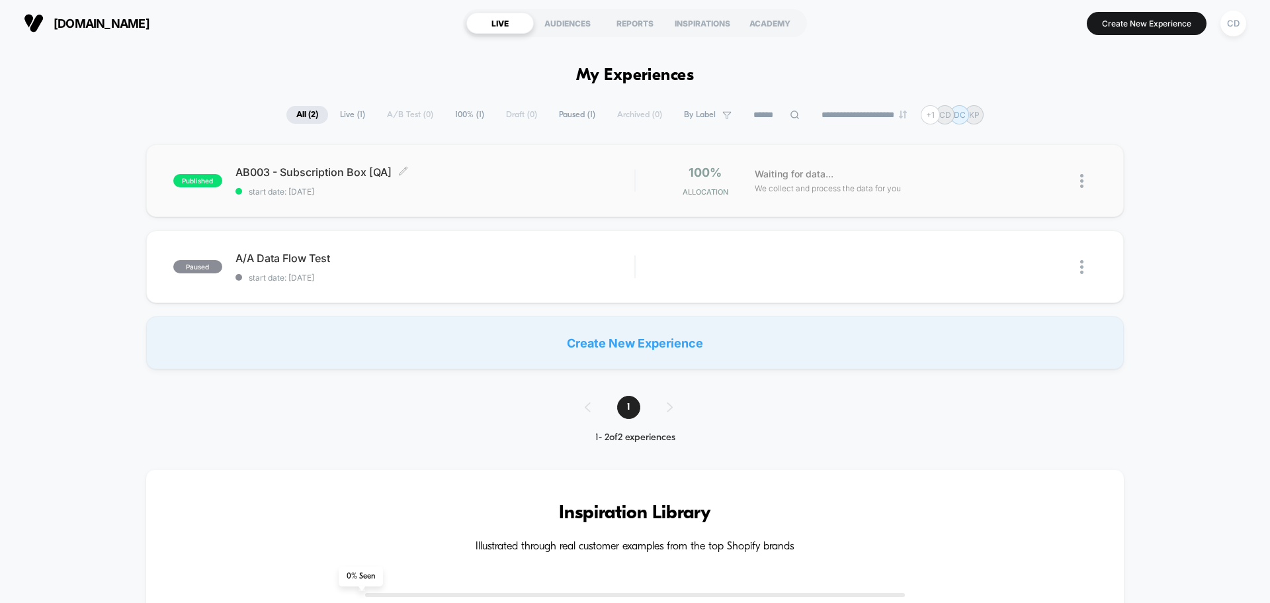
click at [334, 170] on span "AB003 - Subscription Box [QA] Click to edit experience details" at bounding box center [435, 171] width 399 height 13
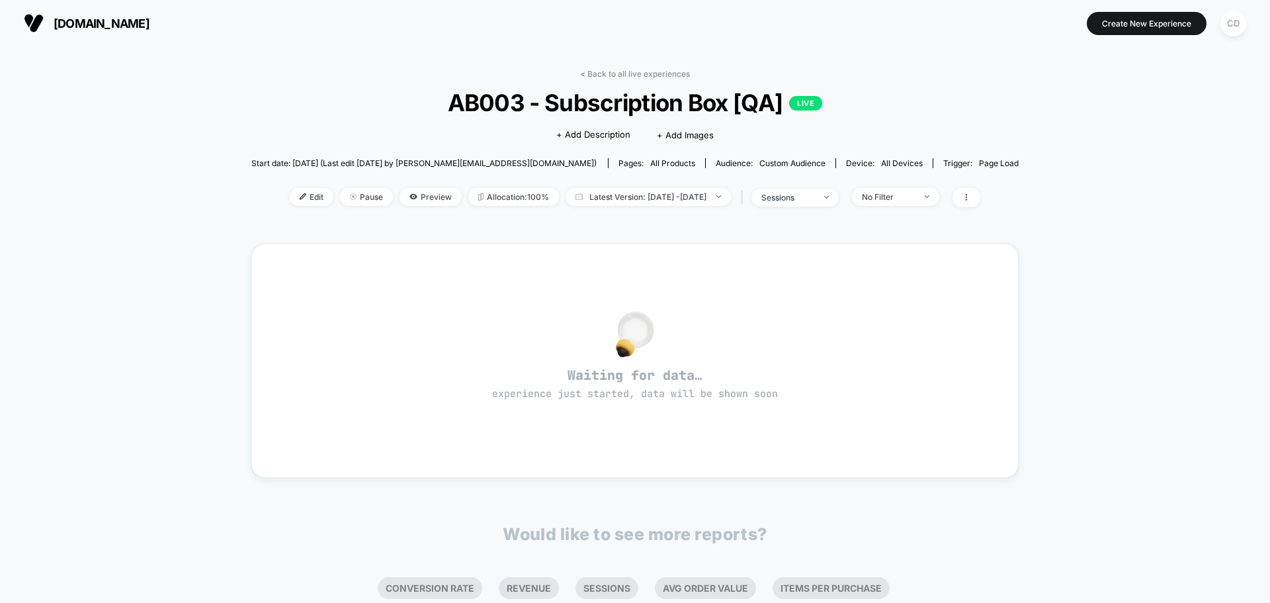
click at [216, 246] on div "< Back to all live experiences AB003 - Subscription Box [QA] LIVE Click to edit…" at bounding box center [635, 415] width 1270 height 739
click at [625, 210] on div "< Back to all live experiences AB003 - Subscription Box [QA] LIVE Click to edit…" at bounding box center [635, 146] width 768 height 155
click at [623, 200] on span "Latest Version: Sep 25, 2025 - Sep 26, 2025" at bounding box center [648, 197] width 165 height 18
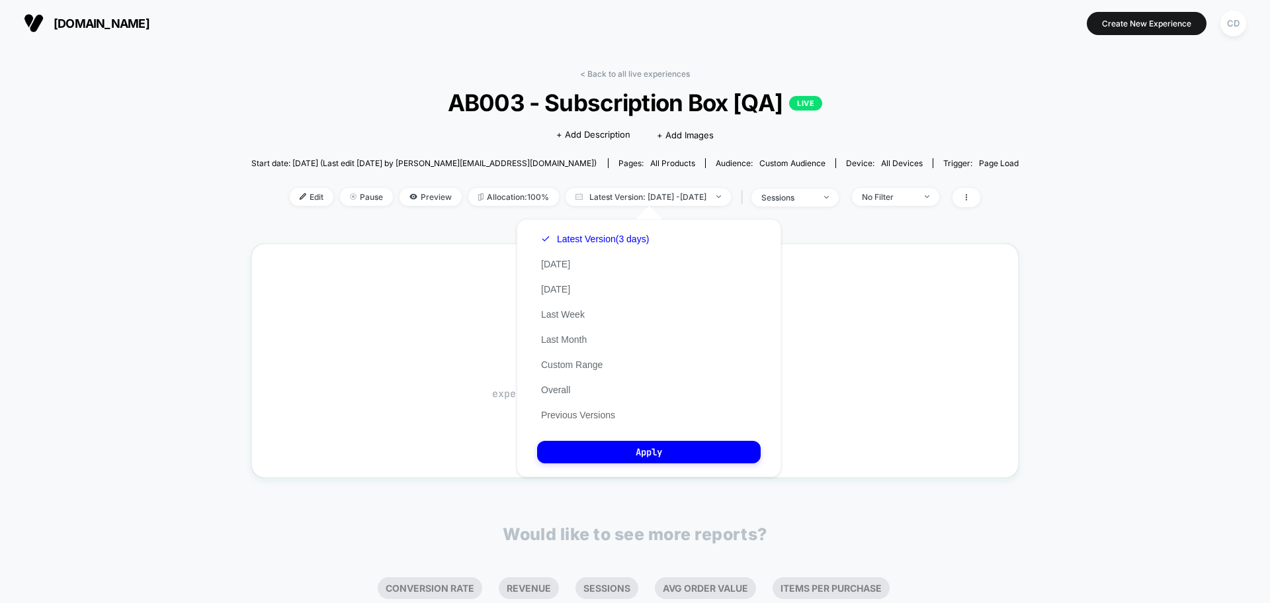
click at [600, 263] on div "Latest Version (3 days) Today Yesterday Last Week Last Month Custom Range Overa…" at bounding box center [595, 326] width 116 height 201
click at [564, 263] on button "Today" at bounding box center [555, 264] width 37 height 12
click at [656, 449] on button "Apply" at bounding box center [649, 452] width 224 height 22
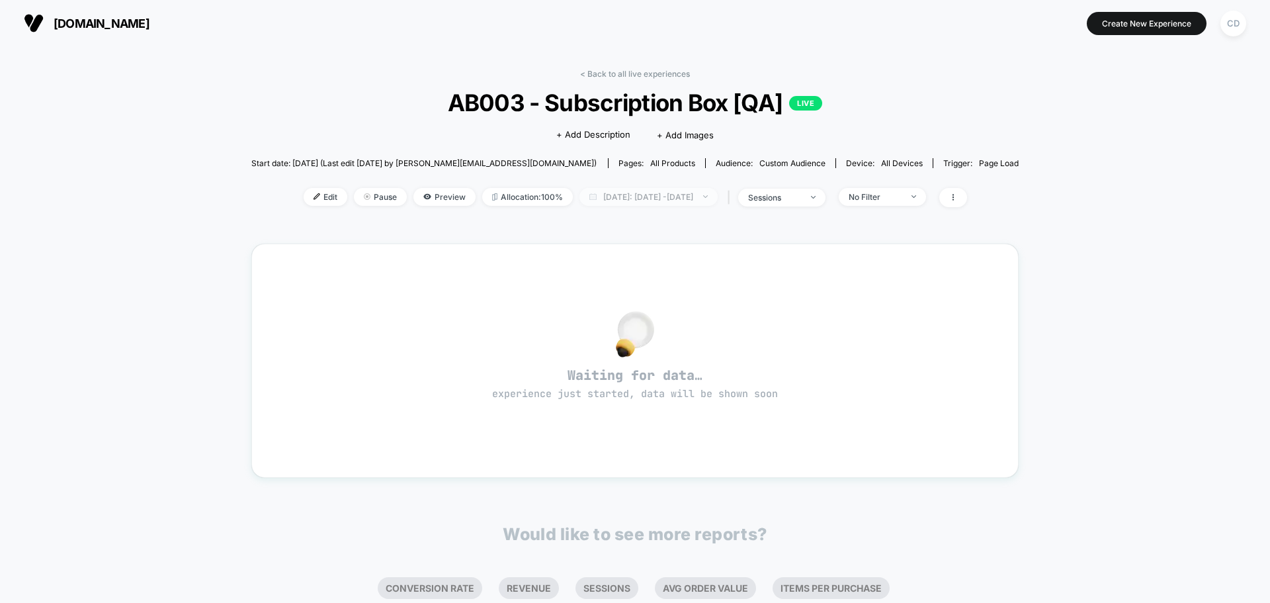
click at [623, 197] on span "Today: Sep 26, 2025 - Sep 26, 2025" at bounding box center [649, 197] width 138 height 18
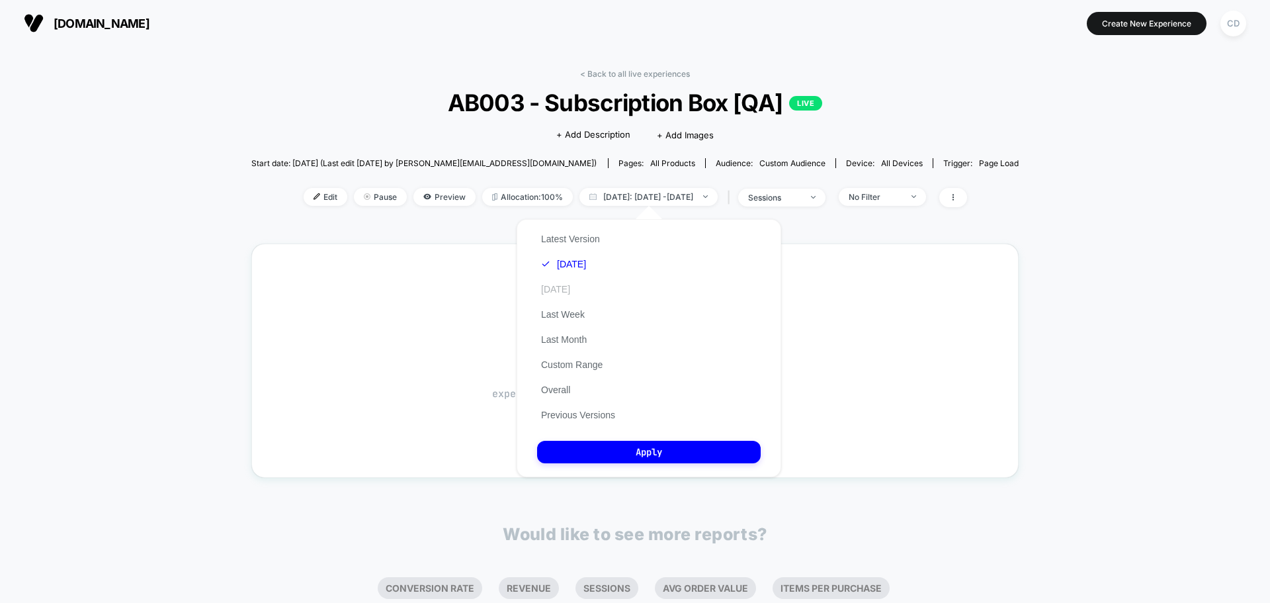
drag, startPoint x: 601, startPoint y: 287, endPoint x: 577, endPoint y: 292, distance: 24.9
click at [601, 287] on div "Latest Version Today Yesterday Last Week Last Month Custom Range Overall Previo…" at bounding box center [578, 326] width 82 height 201
click at [574, 292] on button "Yesterday" at bounding box center [555, 289] width 37 height 12
click at [640, 451] on button "Apply" at bounding box center [649, 452] width 224 height 22
